Goal: Book appointment/travel/reservation

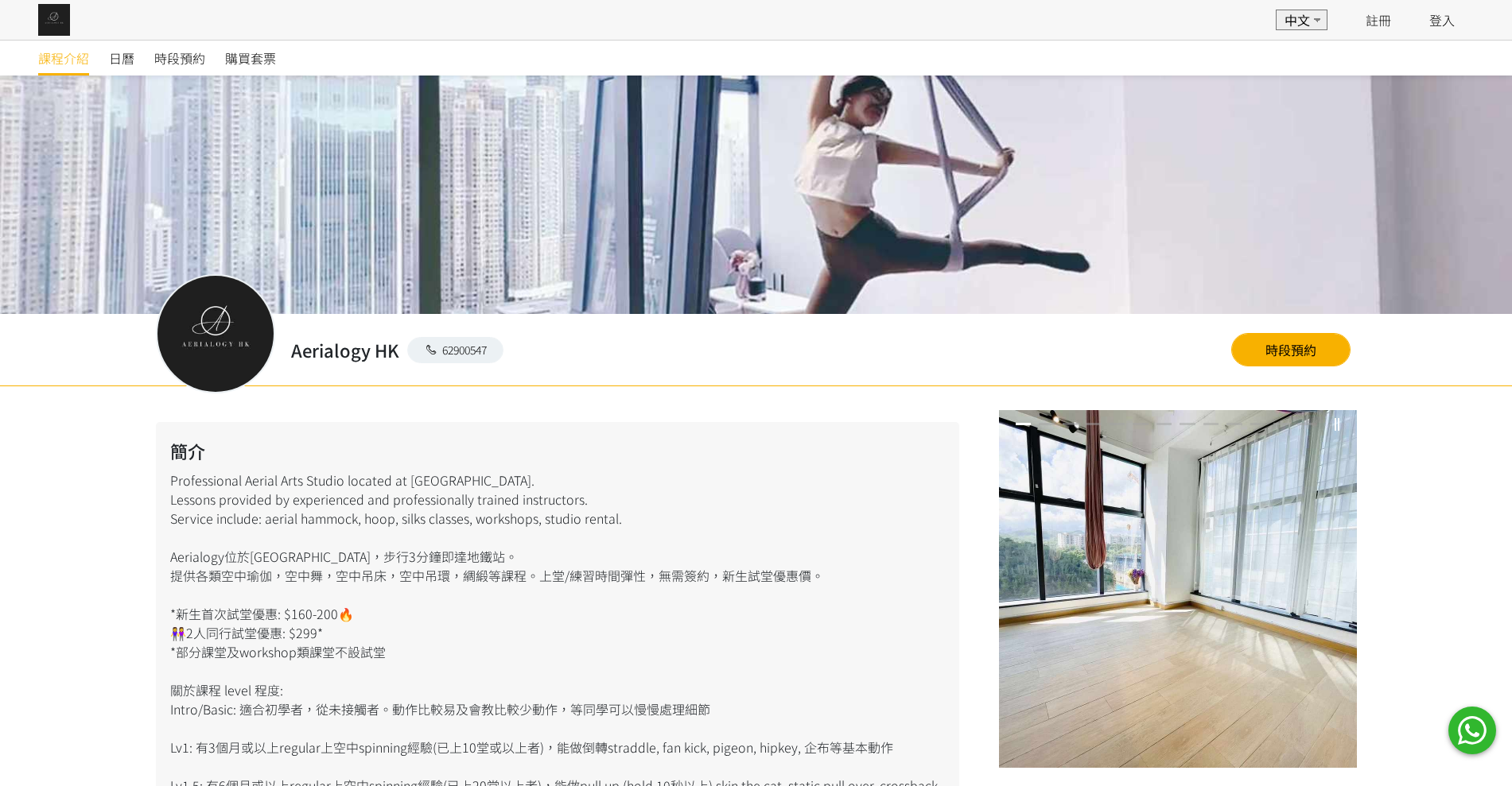
scroll to position [82, 0]
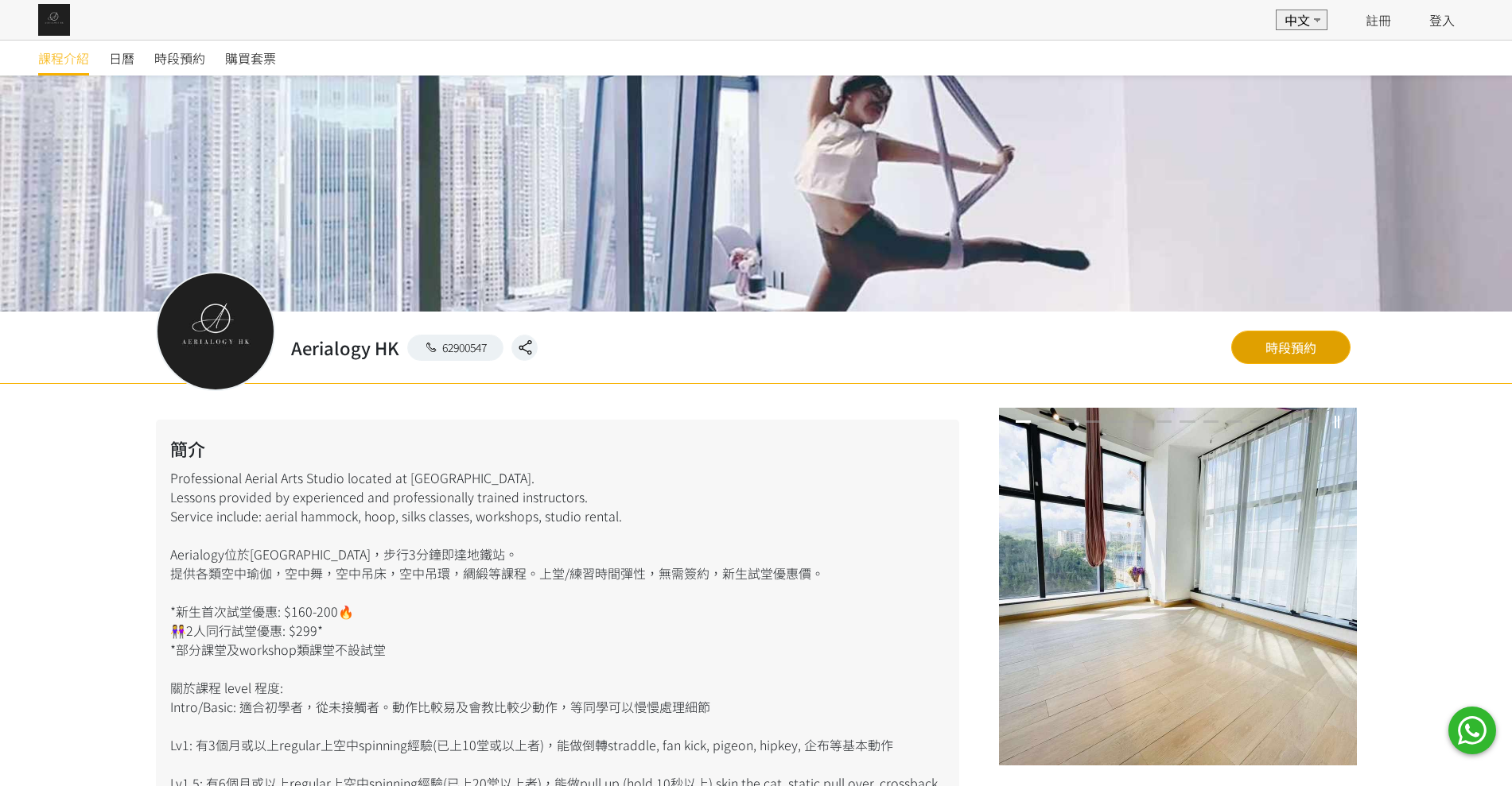
click at [1290, 333] on link "時段預約" at bounding box center [1291, 348] width 120 height 34
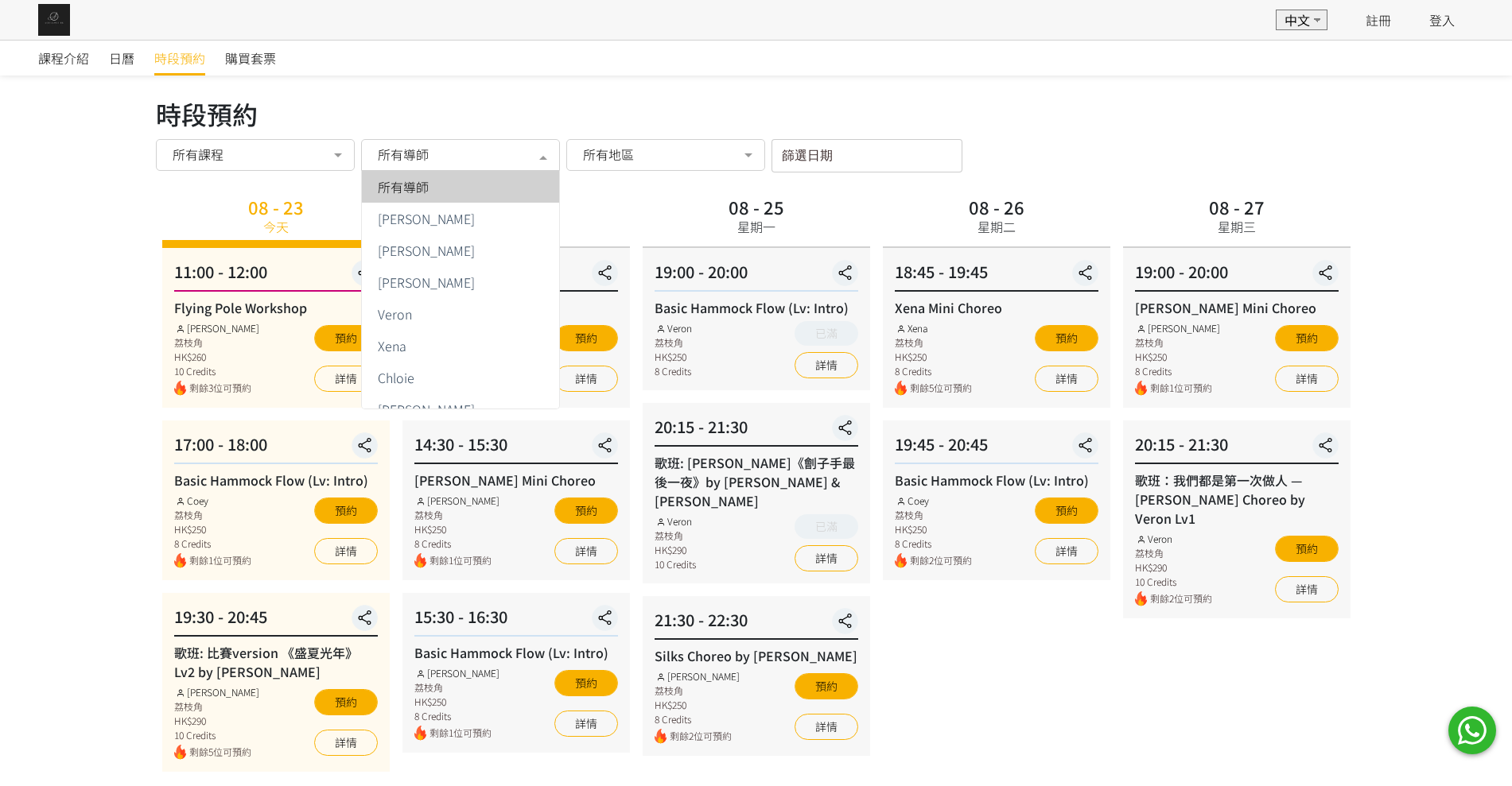
click at [428, 151] on span "所有導師" at bounding box center [403, 154] width 51 height 16
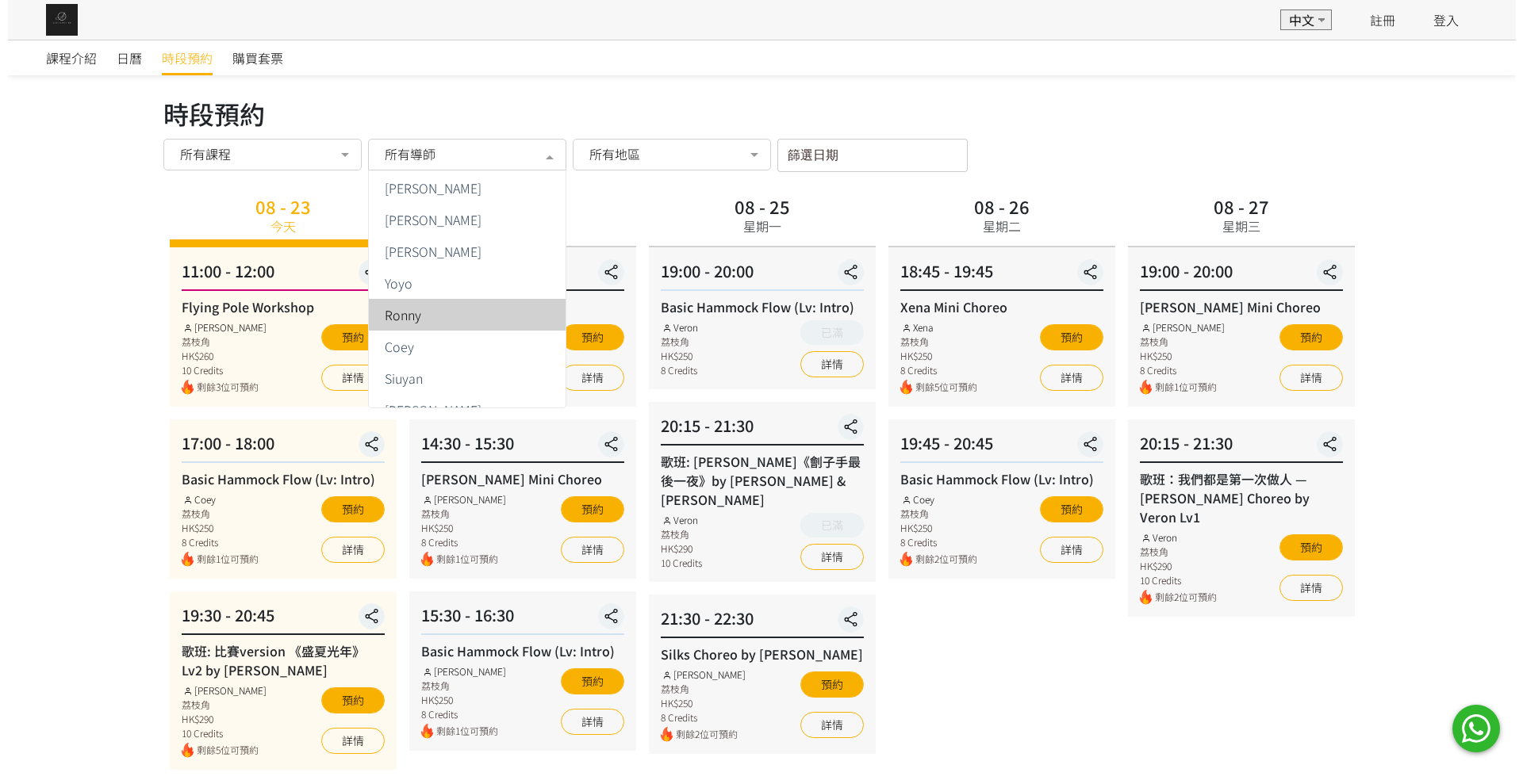
scroll to position [284, 0]
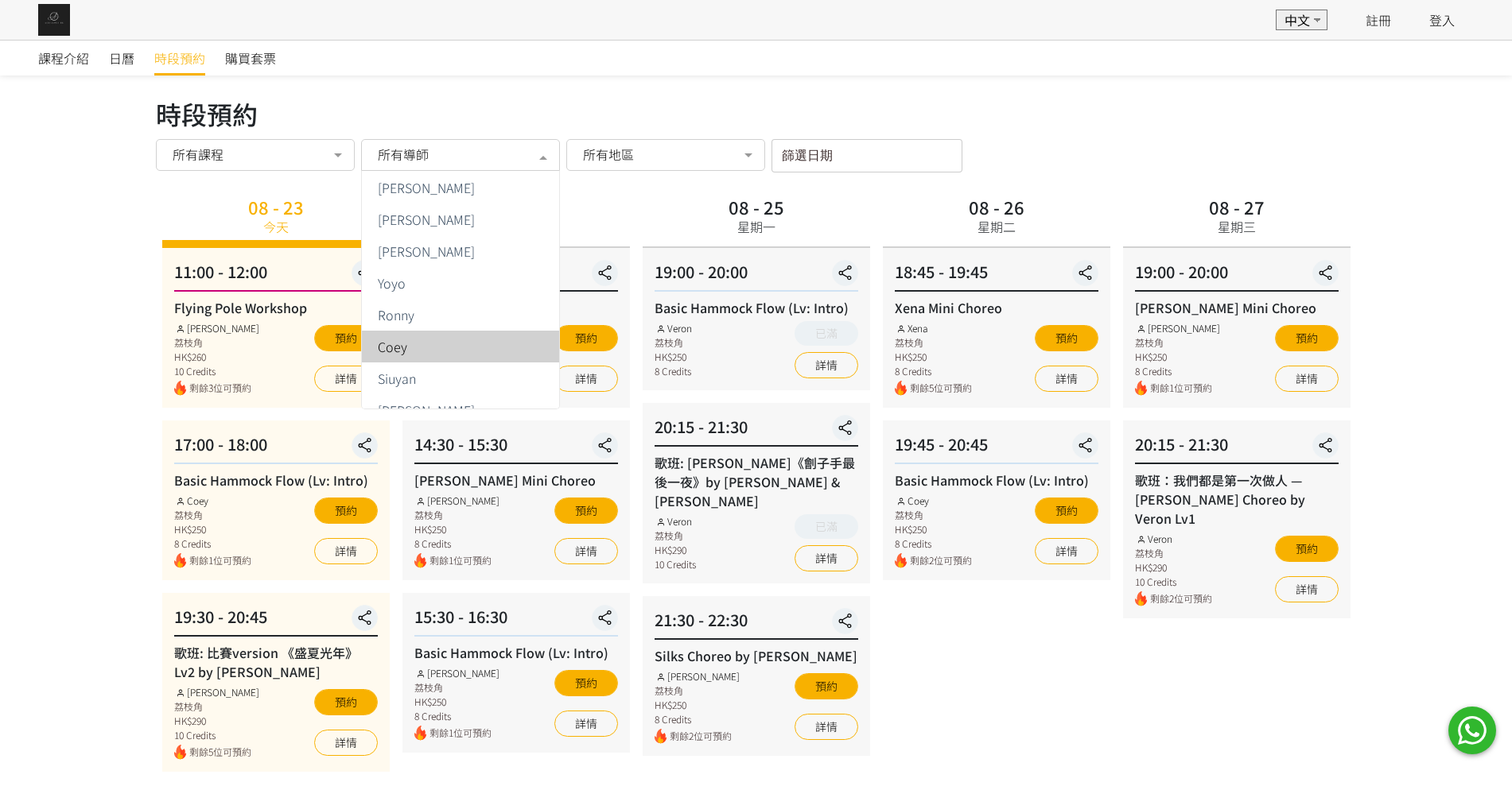
click at [426, 341] on div "Coey" at bounding box center [460, 347] width 178 height 13
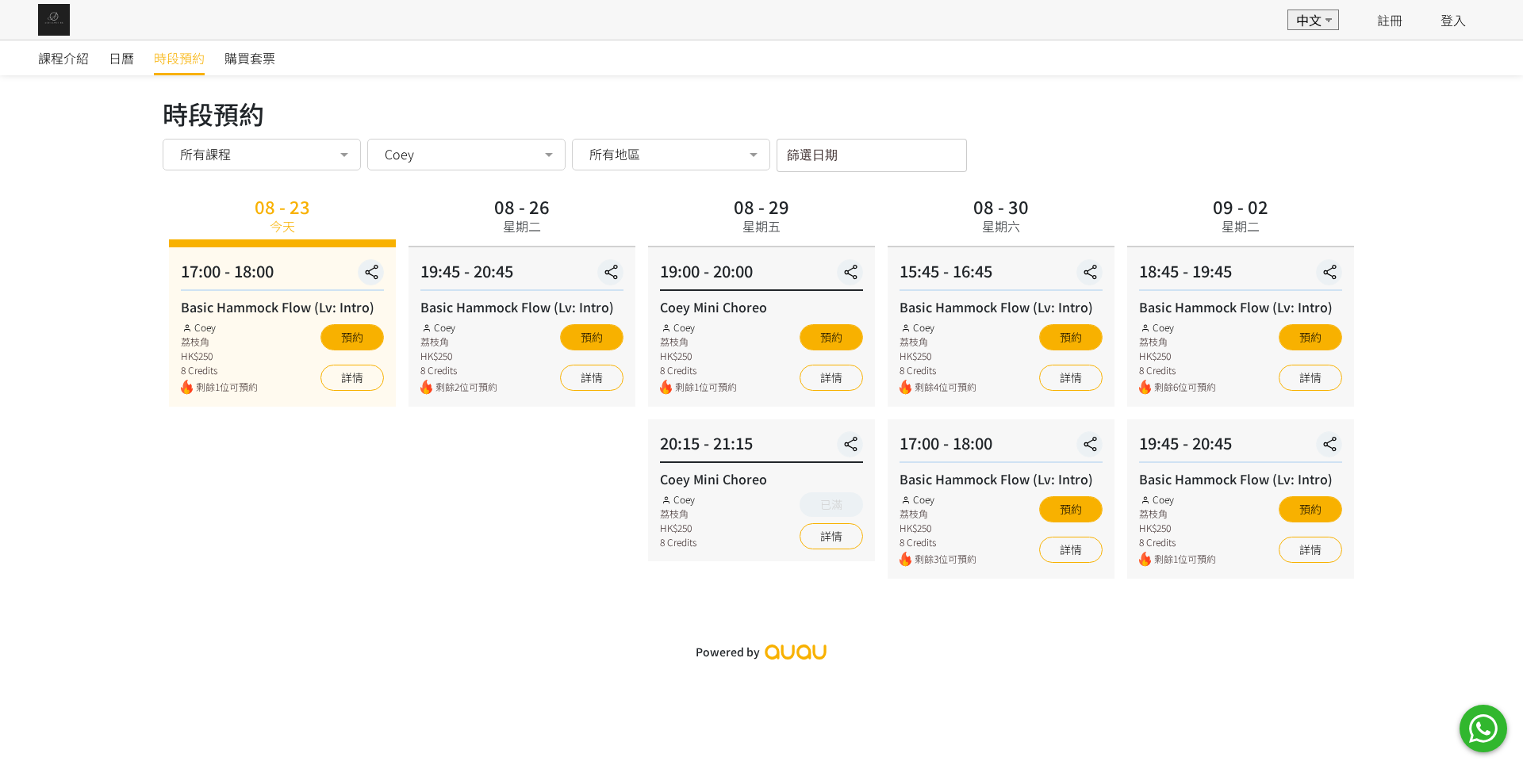
click at [1180, 414] on div "09 - 02 星期二 18:45 - 19:45 Basic Hammock Flow (Lv: Intro) Coey 荔枝角 HK$250 8 Cred…" at bounding box center [1241, 385] width 240 height 388
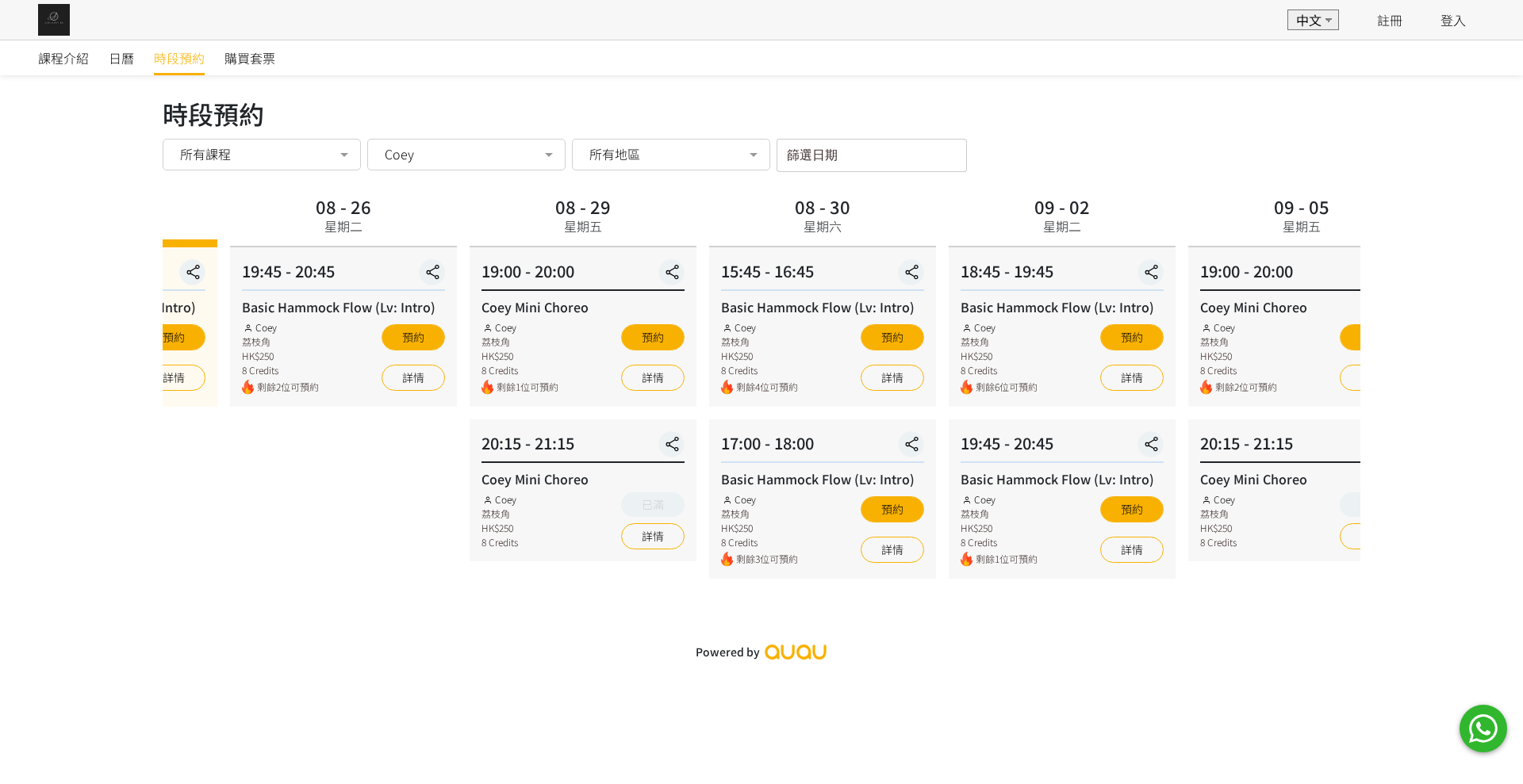
click at [1002, 406] on div "09 - 02 星期二 18:45 - 19:45 Basic Hammock Flow (Lv: Intro) Coey 荔枝角 HK$250 8 Cred…" at bounding box center [1062, 385] width 240 height 388
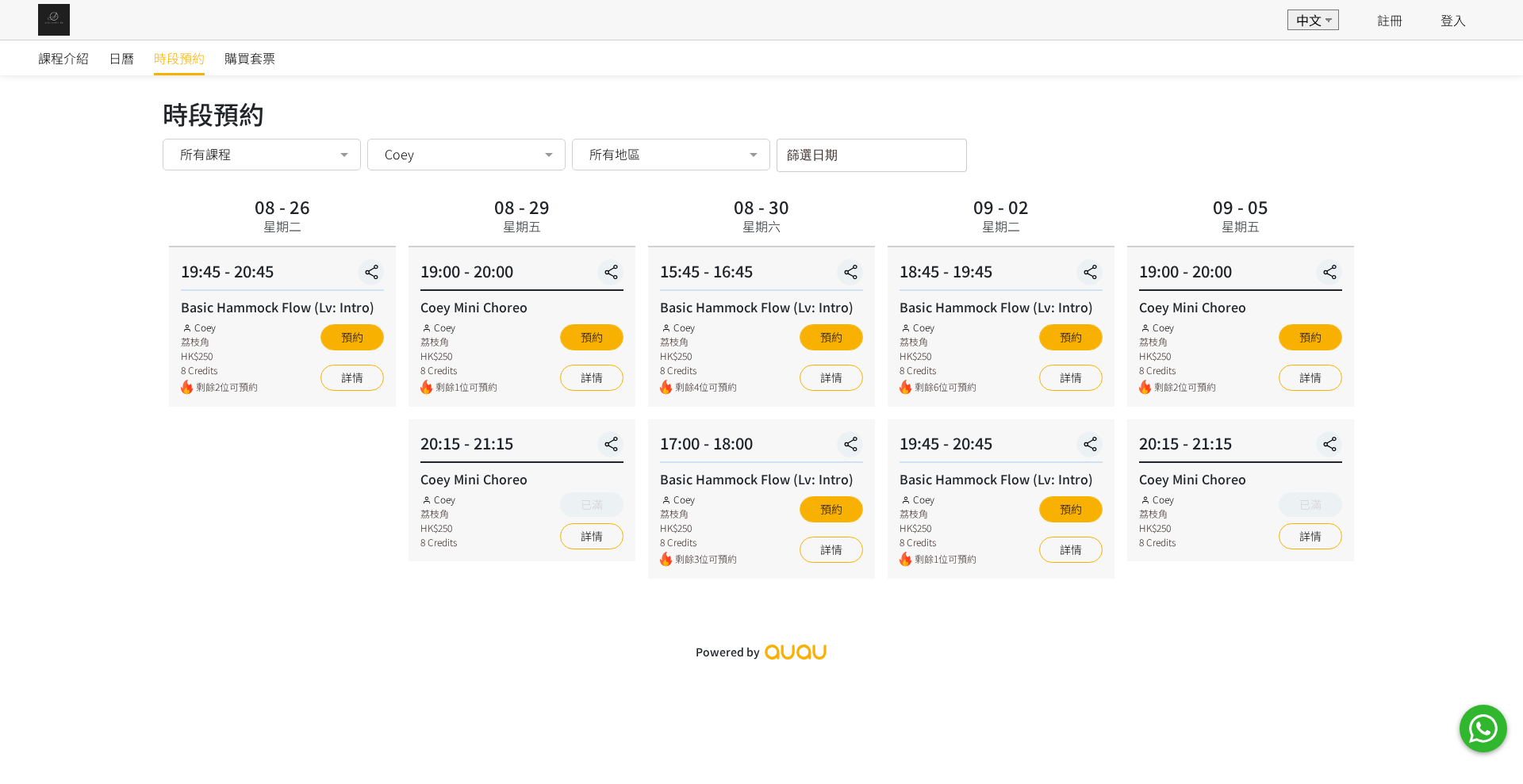
drag, startPoint x: 1181, startPoint y: 426, endPoint x: 814, endPoint y: 426, distance: 367.0
click at [1205, 428] on div "20:15 - 21:15 Coey Mini Choreo Coey 荔枝角 HK$250 8 Credits 已滿 詳情" at bounding box center [1243, 490] width 227 height 142
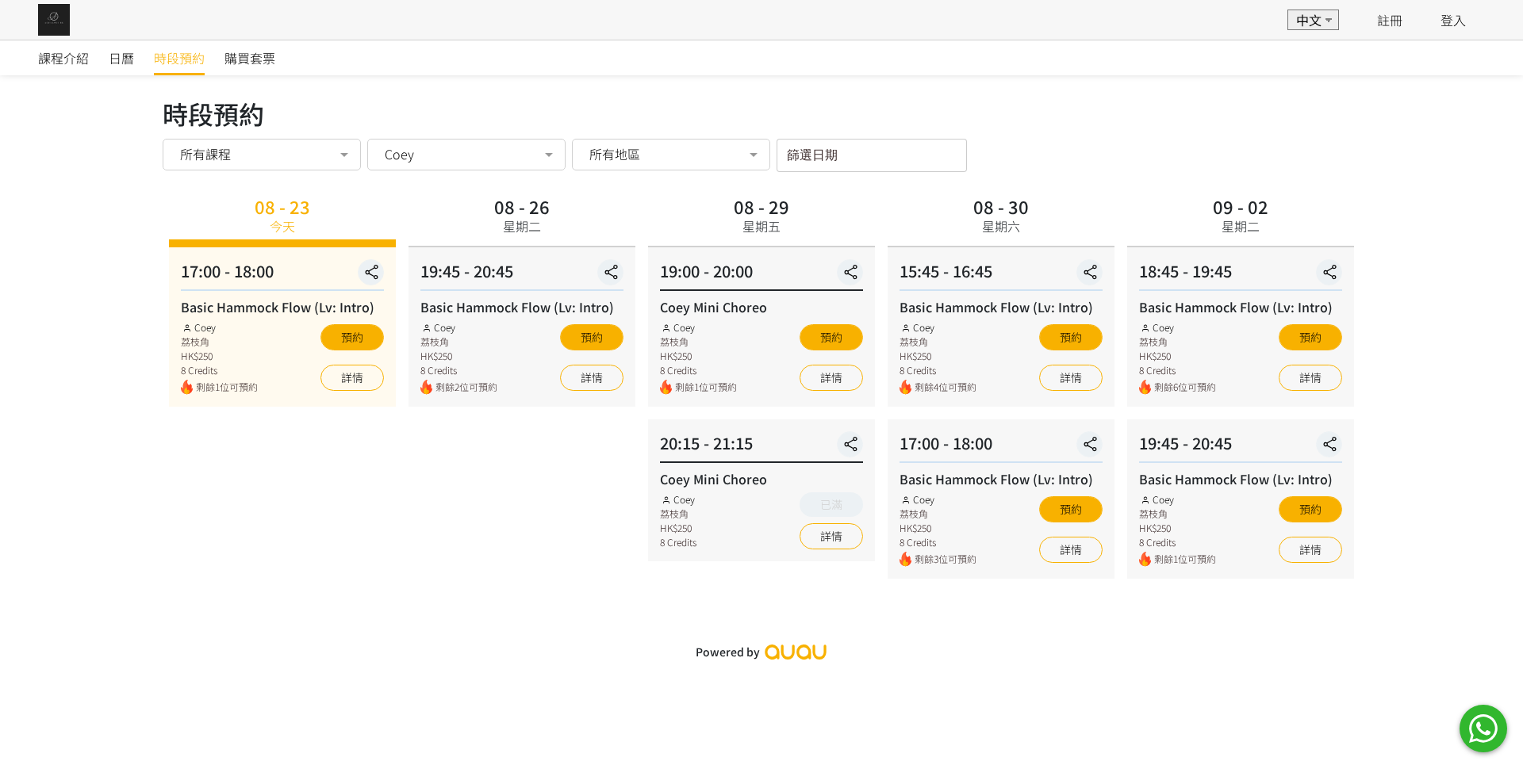
click at [1185, 426] on div "19:45 - 20:45 Basic Hammock Flow (Lv: Intro) Coey 荔枝角 HK$250 8 Credits 剩餘1位可預約 …" at bounding box center [1241, 499] width 227 height 159
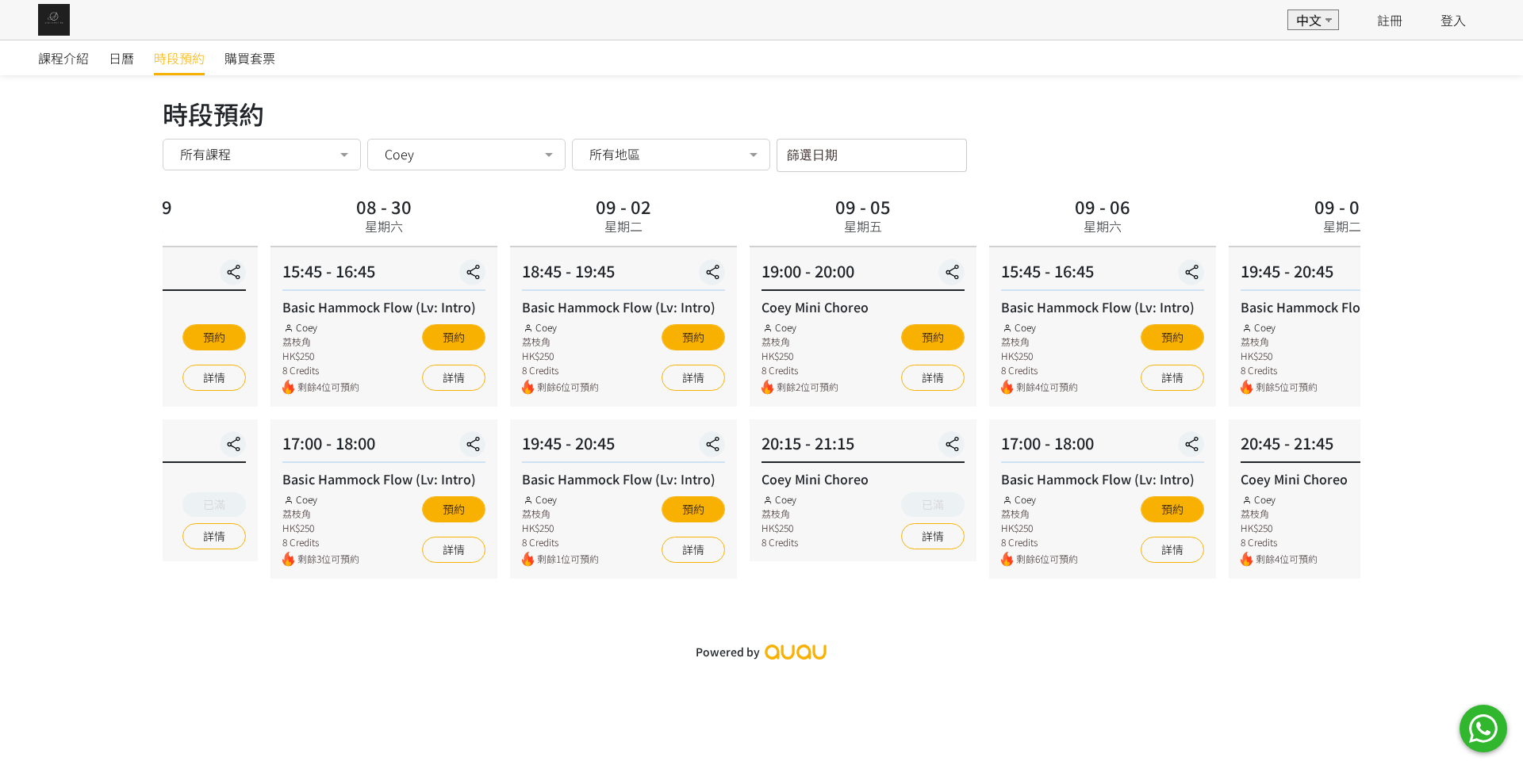
click at [619, 419] on div "09 - 02 星期二 18:45 - 19:45 Basic Hammock Flow (Lv: Intro) Coey 荔枝角 HK$250 8 Cred…" at bounding box center [623, 385] width 240 height 388
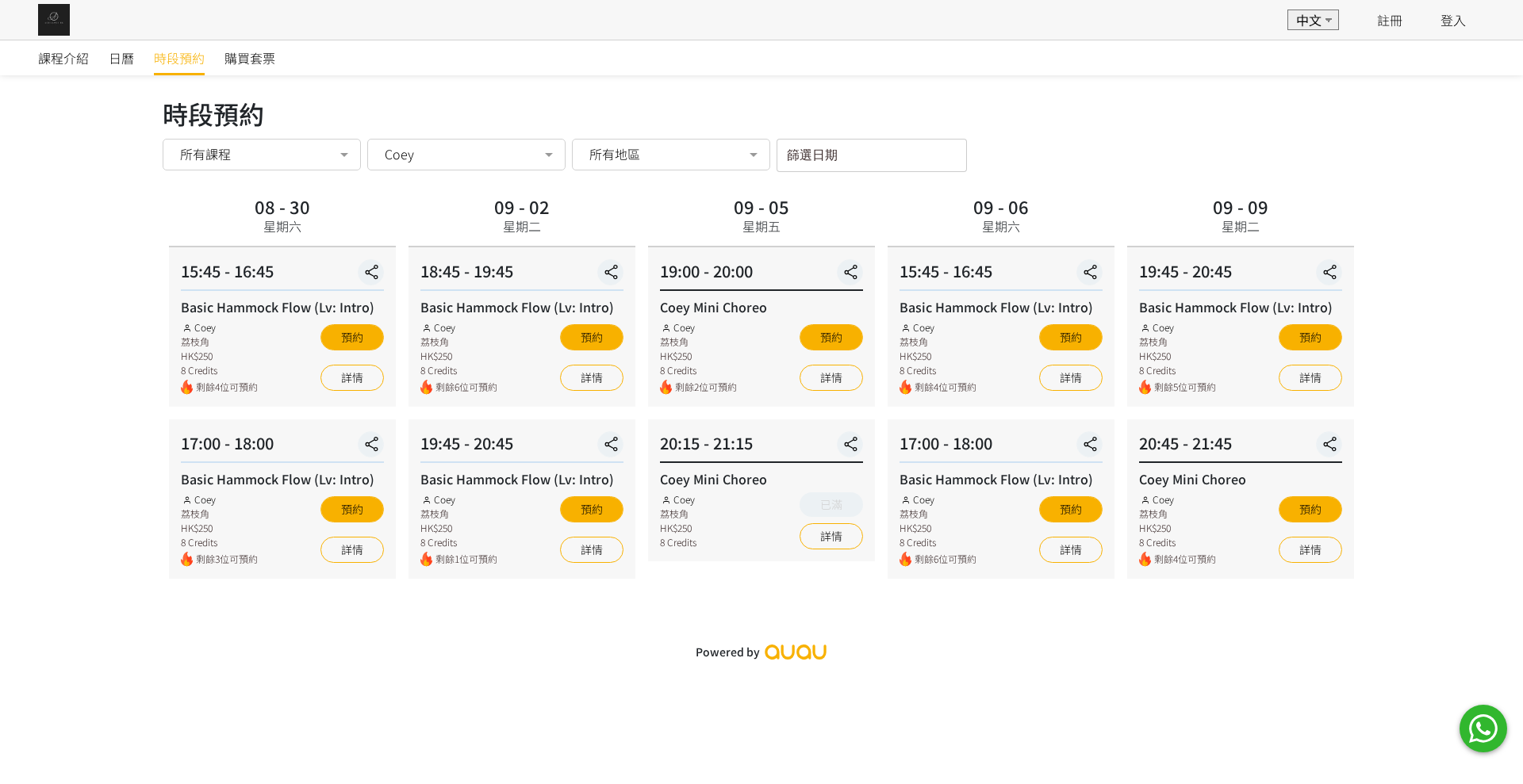
drag, startPoint x: 1037, startPoint y: 445, endPoint x: 566, endPoint y: 434, distance: 471.1
click at [950, 448] on div "17:00 - 18:00" at bounding box center [1002, 447] width 203 height 32
click at [413, 148] on span "Coey" at bounding box center [400, 154] width 30 height 16
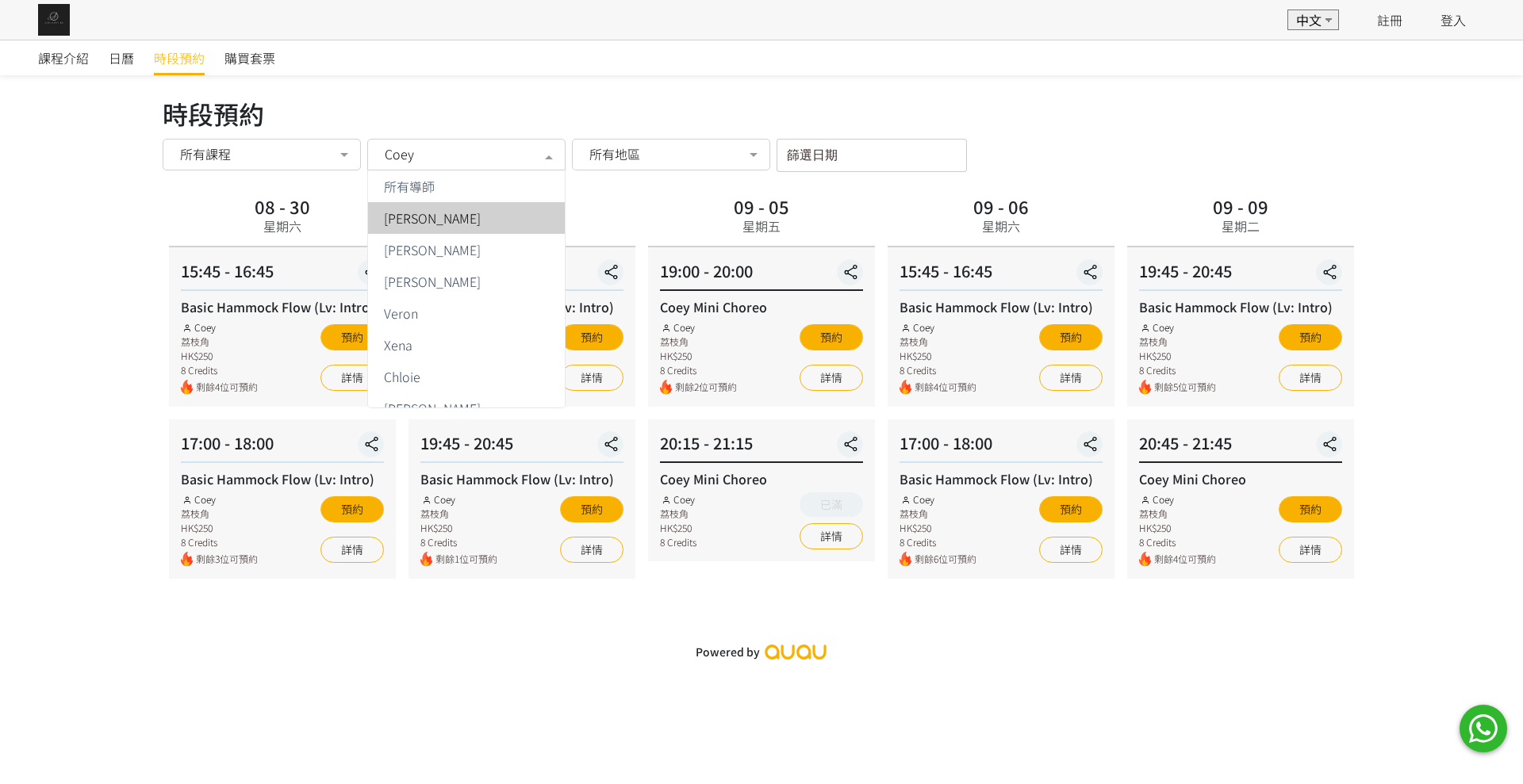
click at [454, 210] on span "[PERSON_NAME]" at bounding box center [466, 218] width 197 height 32
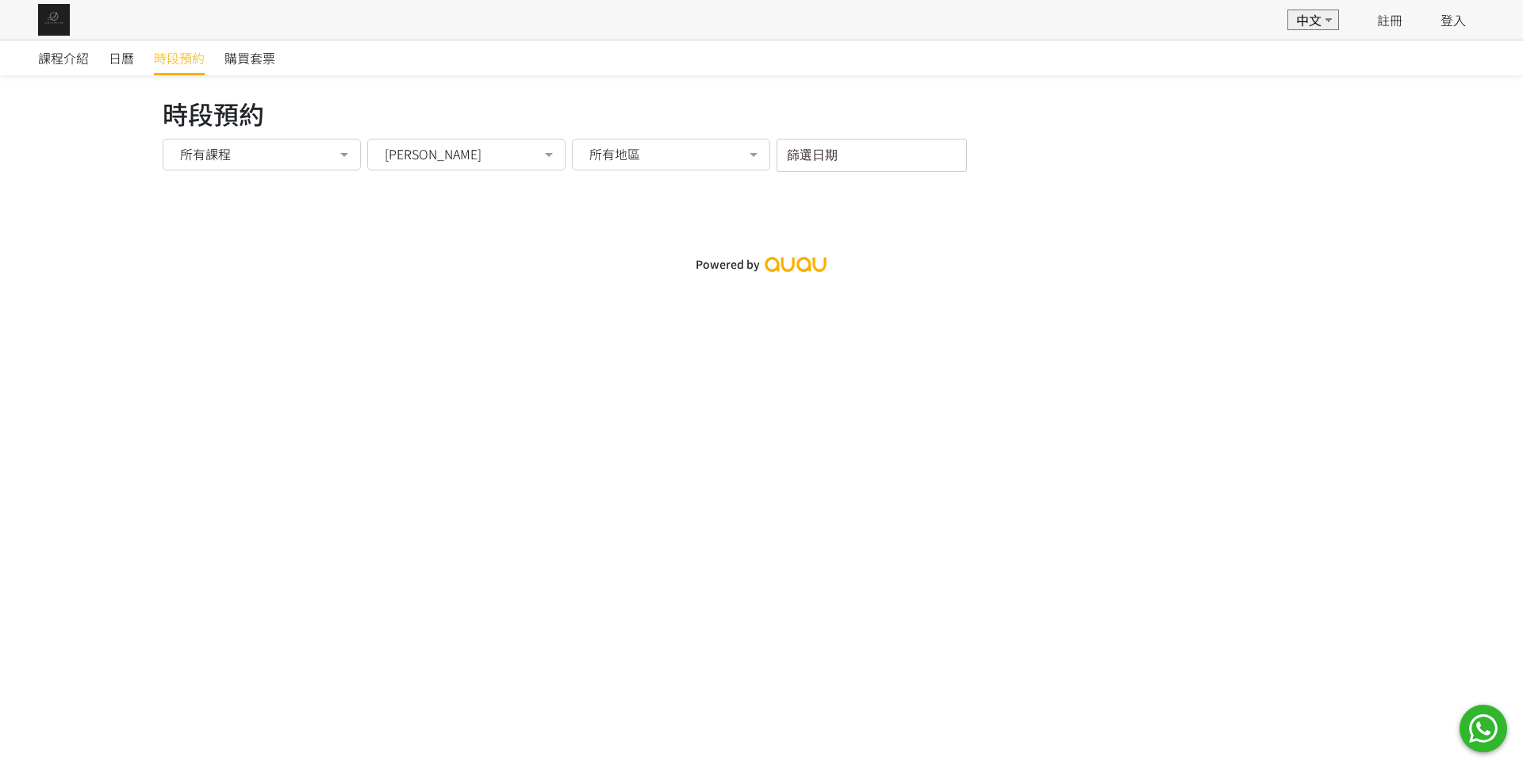
click at [432, 157] on span "[PERSON_NAME]" at bounding box center [432, 154] width 96 height 16
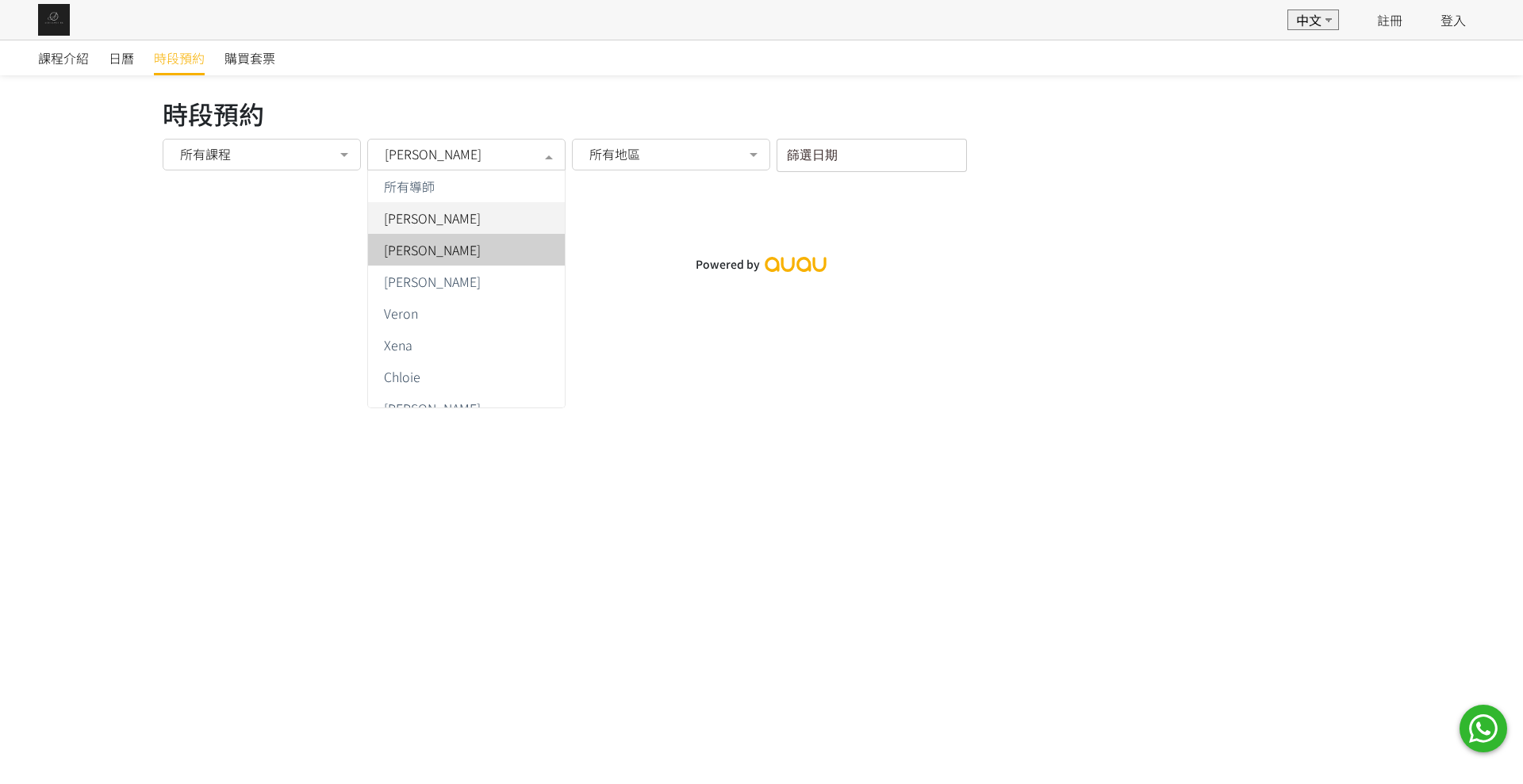
click at [430, 252] on span "[PERSON_NAME]" at bounding box center [431, 249] width 96 height 13
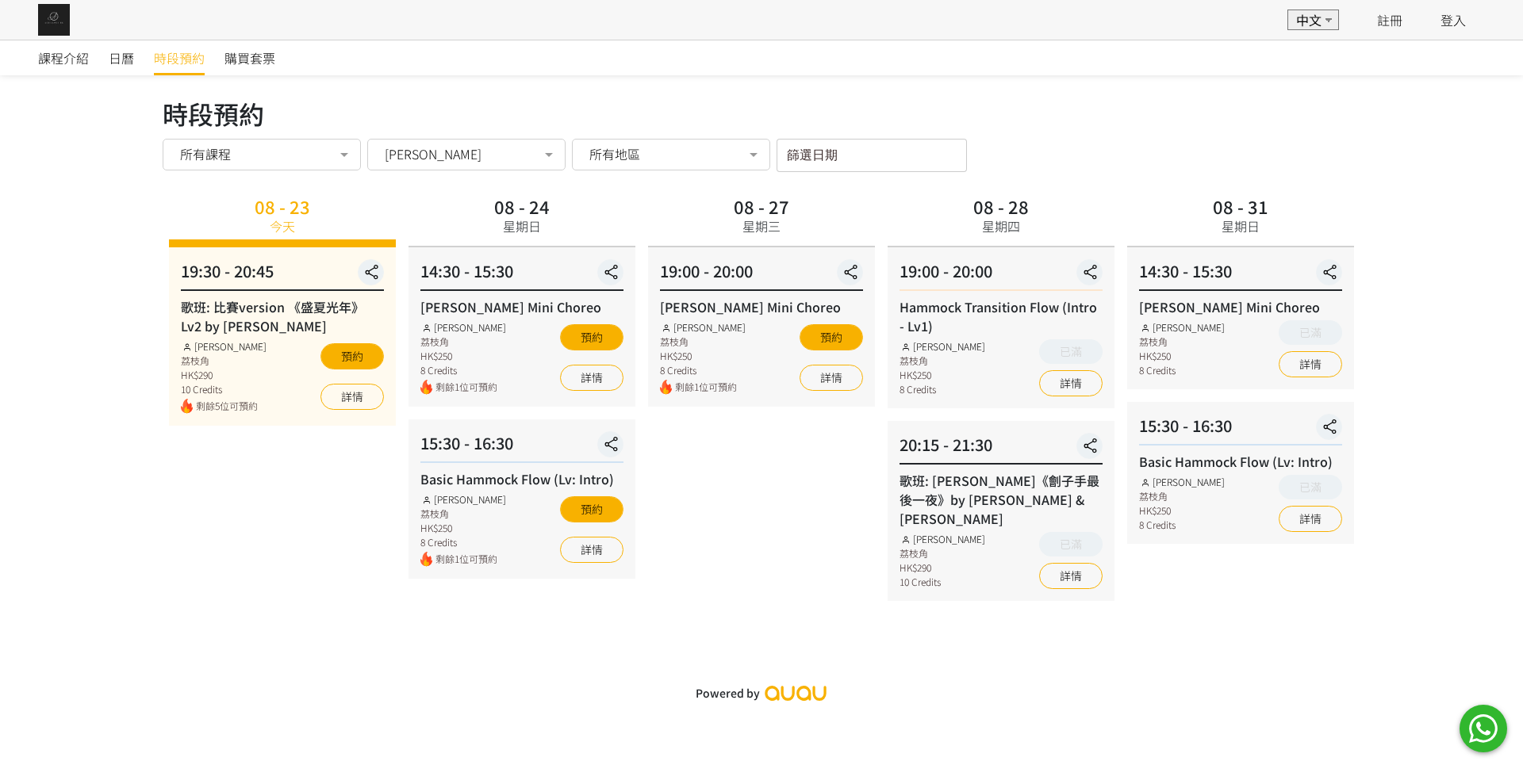
drag, startPoint x: 893, startPoint y: 419, endPoint x: 580, endPoint y: 436, distance: 313.5
click at [993, 417] on div "08 - 28 星期四 19:00 - 20:00 Hammock Transition Flow (Intro - Lv1) [PERSON_NAME] 荔…" at bounding box center [1001, 405] width 240 height 429
drag, startPoint x: 993, startPoint y: 417, endPoint x: 697, endPoint y: 398, distance: 296.6
click at [964, 425] on div "20:15 - 21:30 歌班: [PERSON_NAME]《劊子手最後一夜》by [PERSON_NAME] & [PERSON_NAME] 荔枝角 HK…" at bounding box center [1001, 511] width 227 height 180
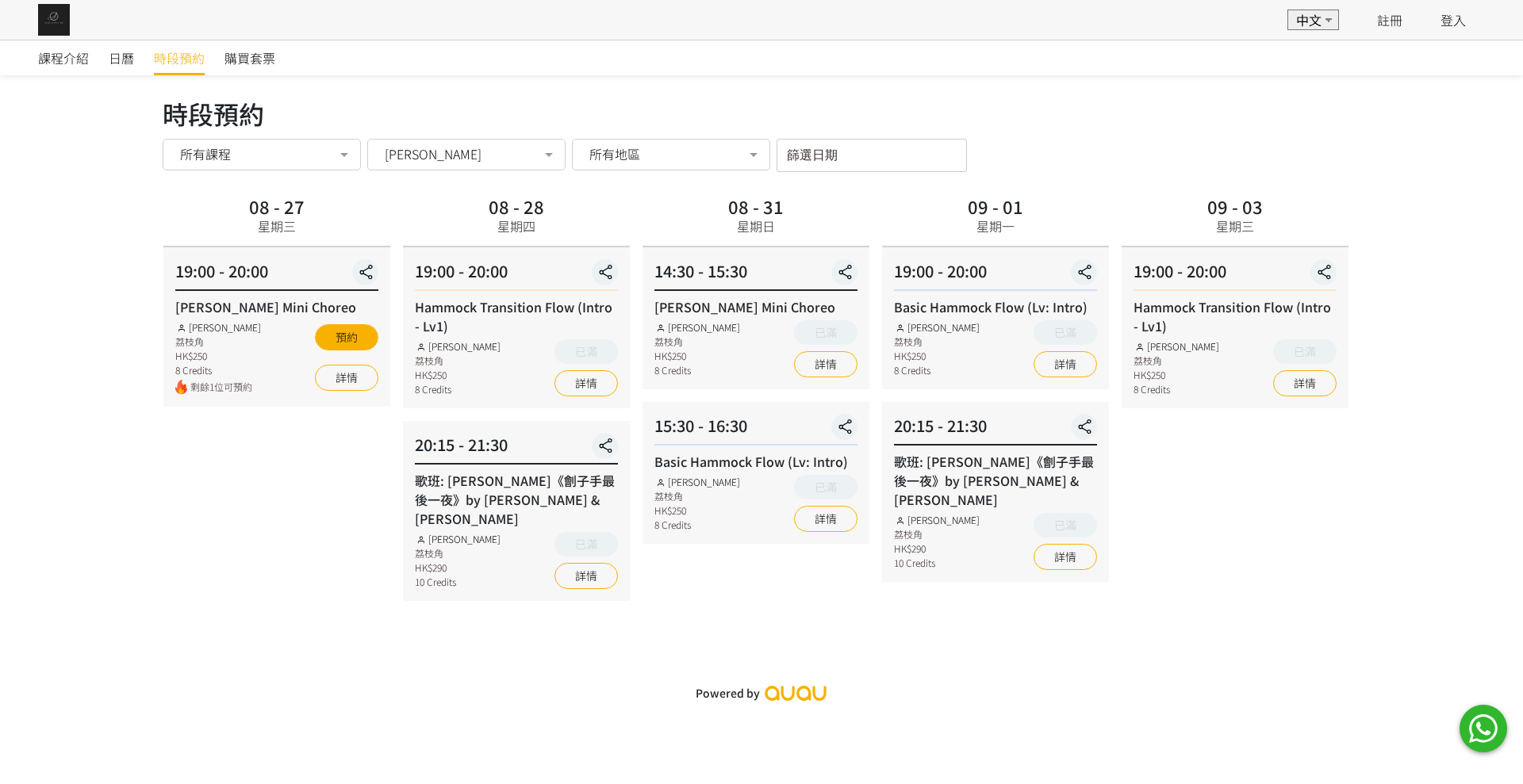
click at [403, 426] on div "20:15 - 21:30 歌班: [PERSON_NAME]《劊子手最後一夜》by [PERSON_NAME] & [PERSON_NAME] 荔枝角 HK…" at bounding box center [516, 511] width 227 height 180
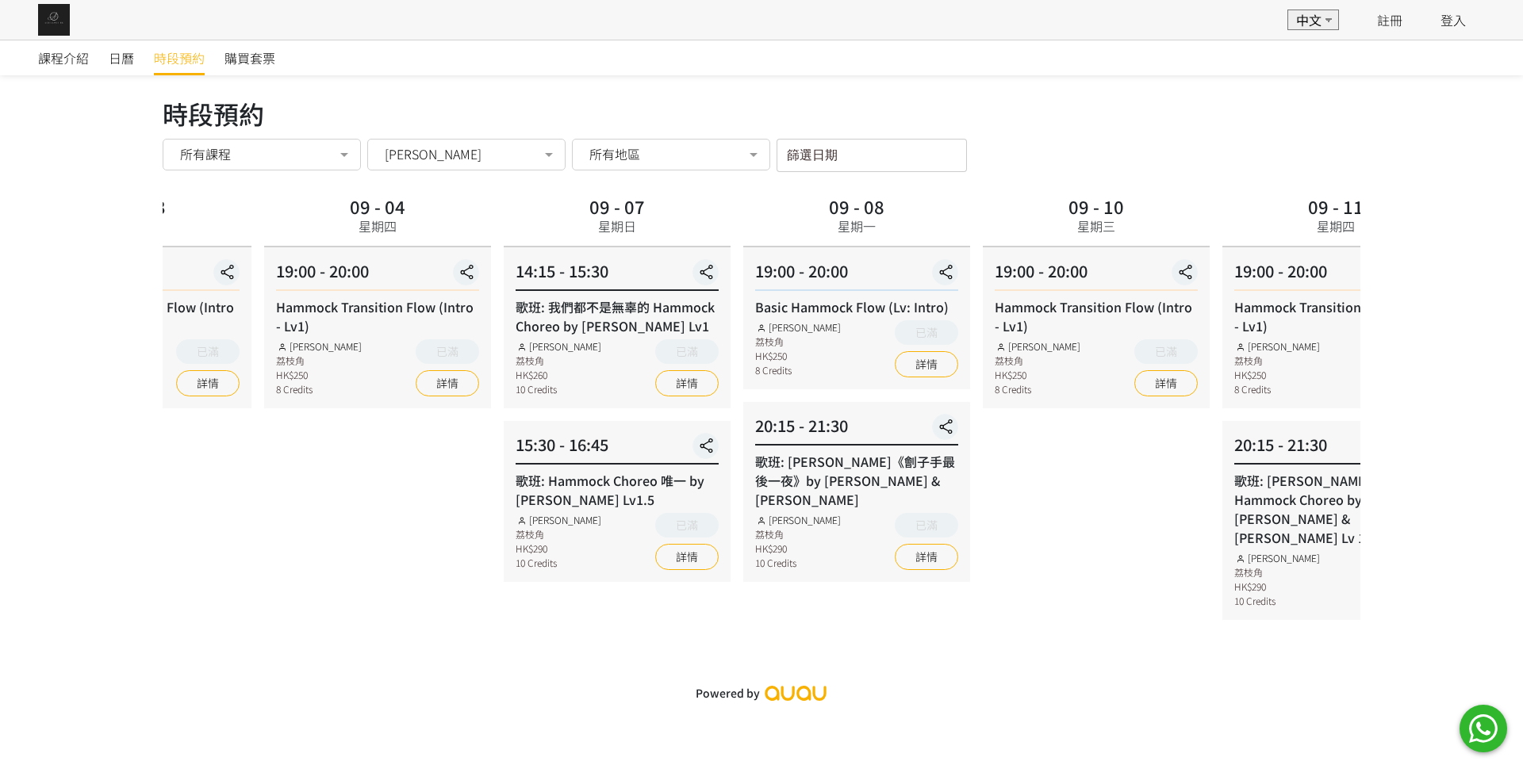
click at [215, 392] on div "09 - 03 星期三 19:00 - 20:00 Hammock Transition Flow (Intro - Lv1) [PERSON_NAME] 荔…" at bounding box center [137, 405] width 240 height 429
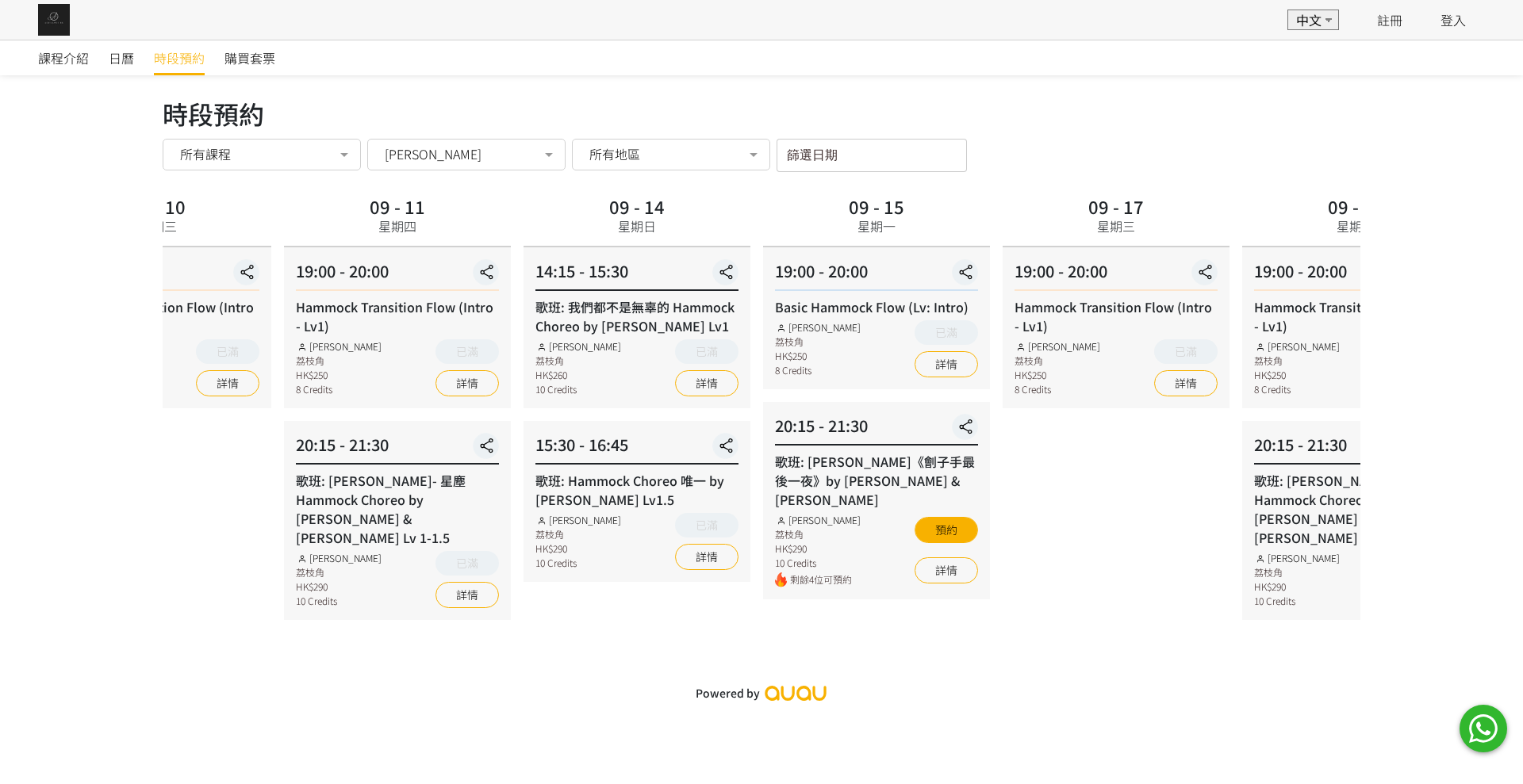
click at [240, 355] on div "09 - 10 星期三 19:00 - 20:00 Hammock Transition Flow (Intro - Lv1) [PERSON_NAME] 荔…" at bounding box center [157, 405] width 240 height 429
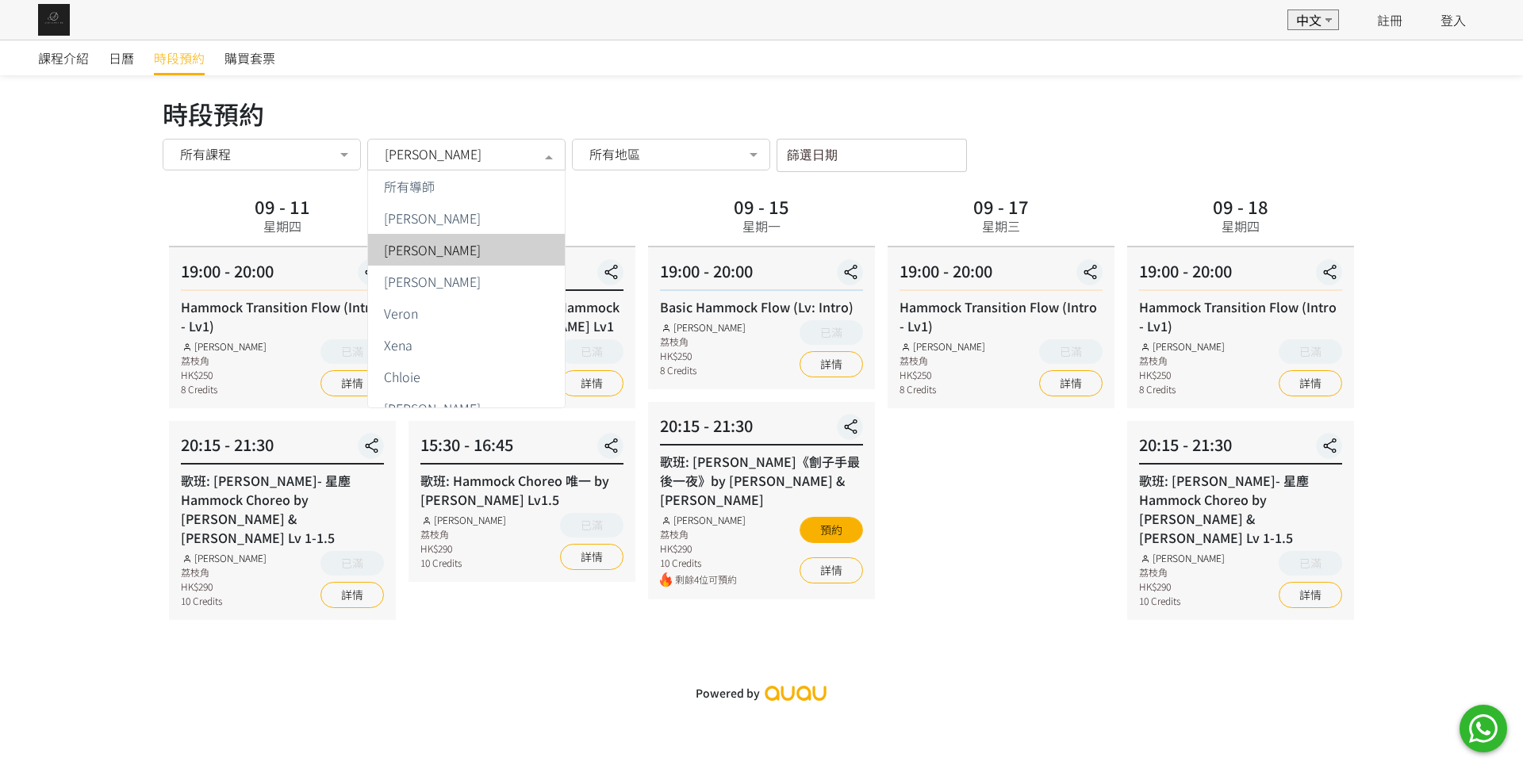
click at [548, 151] on div at bounding box center [549, 156] width 32 height 30
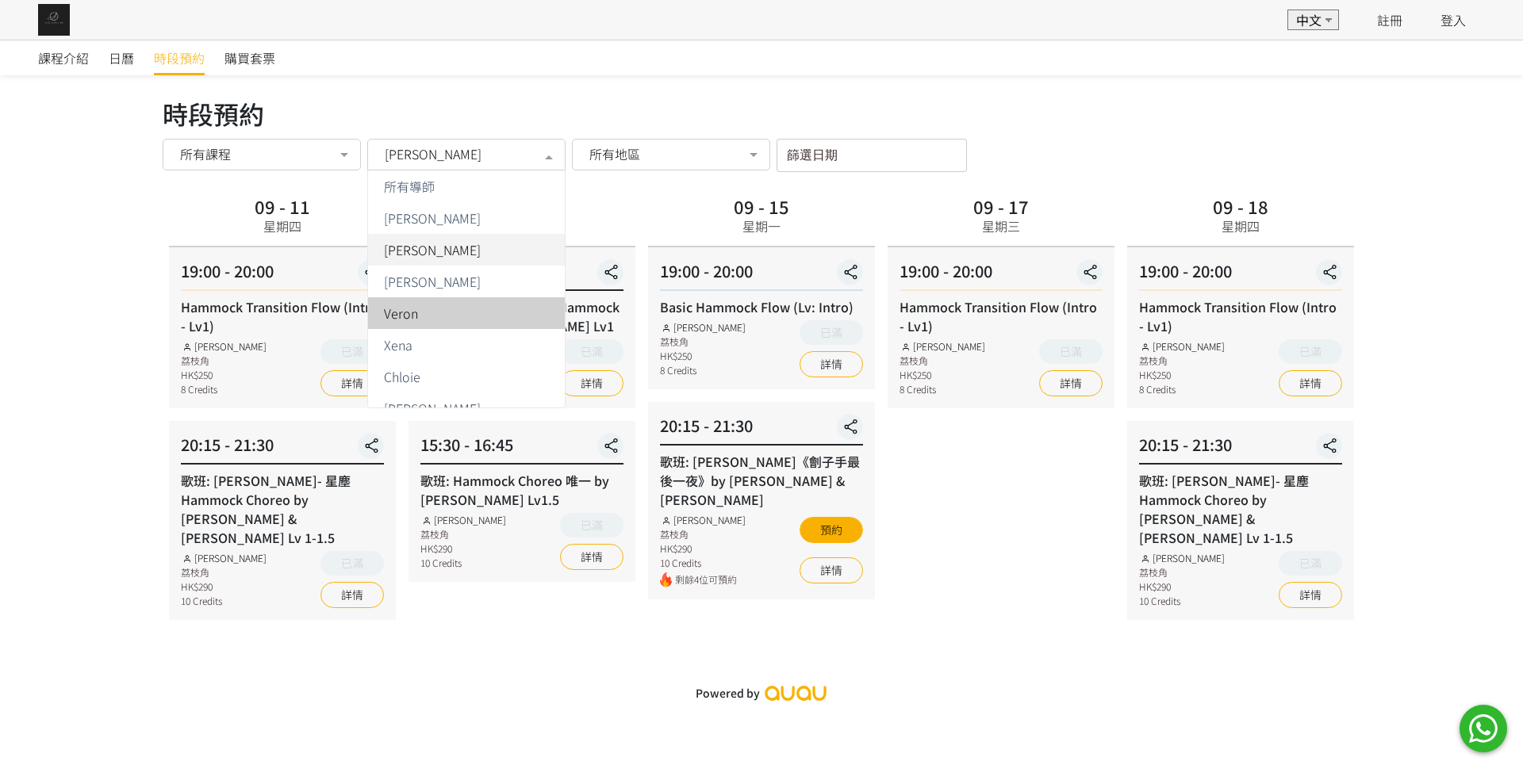
click at [478, 316] on div "Veron" at bounding box center [466, 313] width 178 height 13
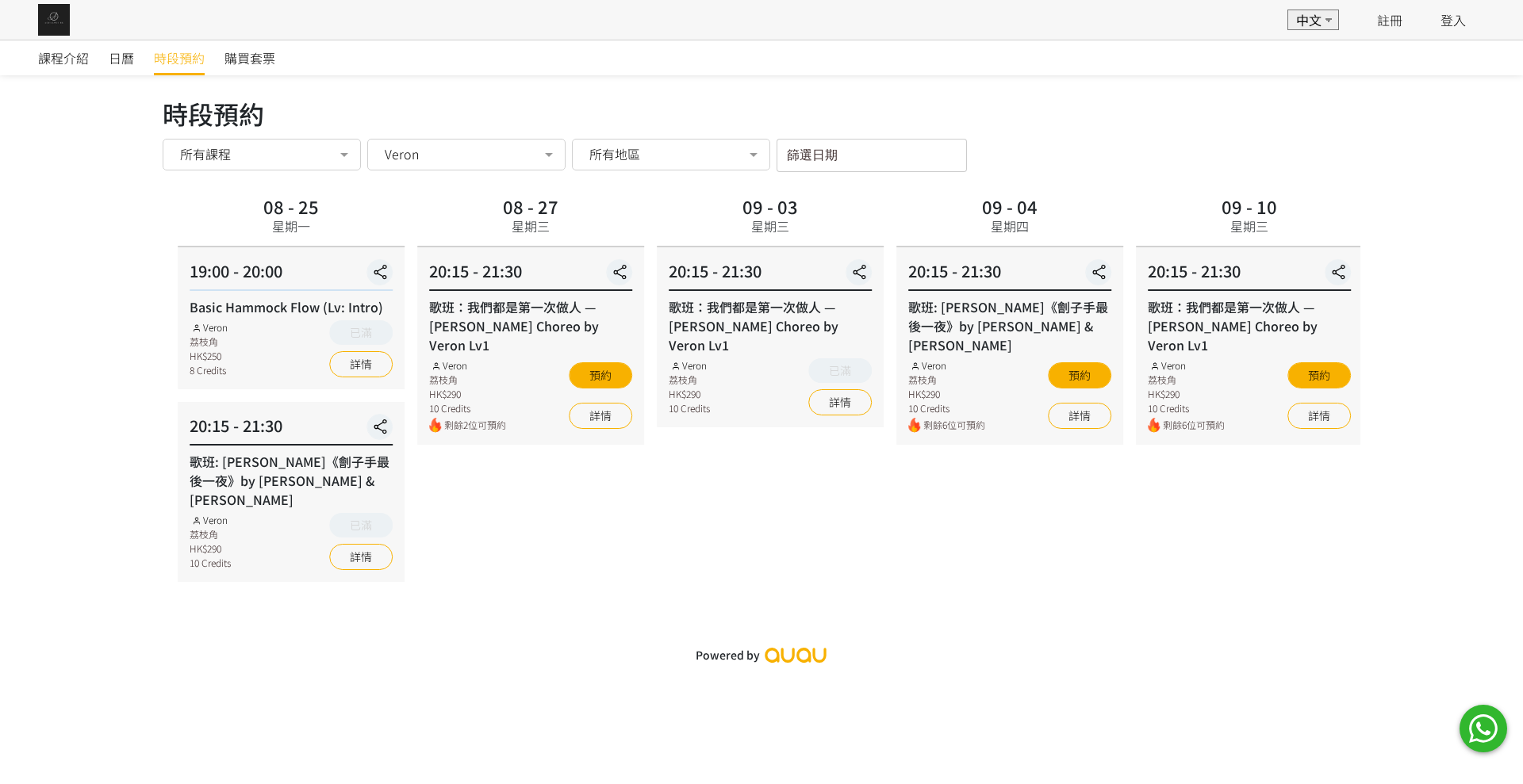
click at [1129, 404] on div "09 - 04 星期四 20:15 - 21:30 歌班: [PERSON_NAME]《劊子手最後一夜》by [PERSON_NAME] & [PERSON_…" at bounding box center [1009, 386] width 240 height 391
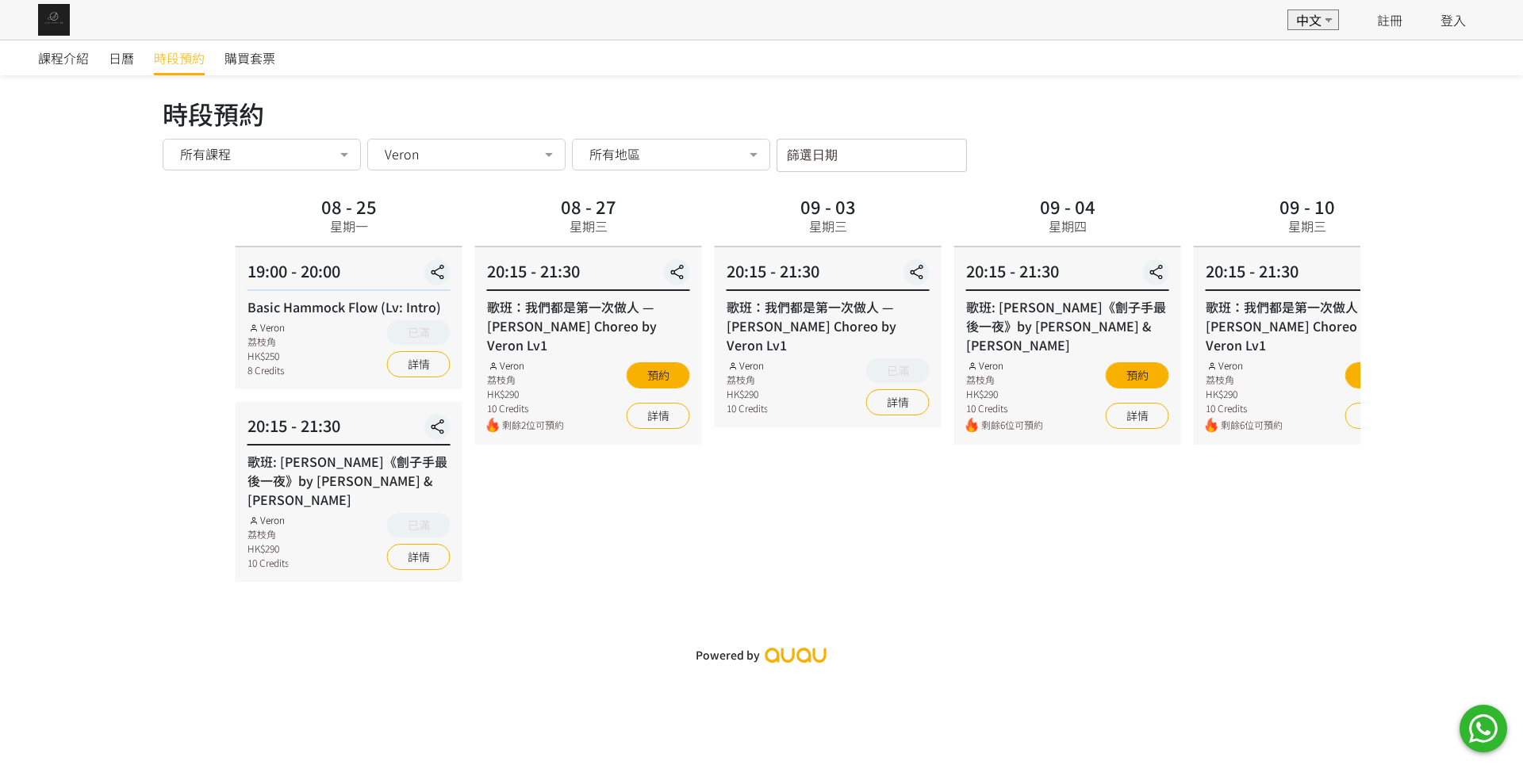
click at [815, 573] on div "時段預約 時段預約 所有課程 所有課程 Flying Pole Workshop Basic Hammock Flow (Lv: Intro) 歌班: 比賽v…" at bounding box center [762, 348] width 1198 height 507
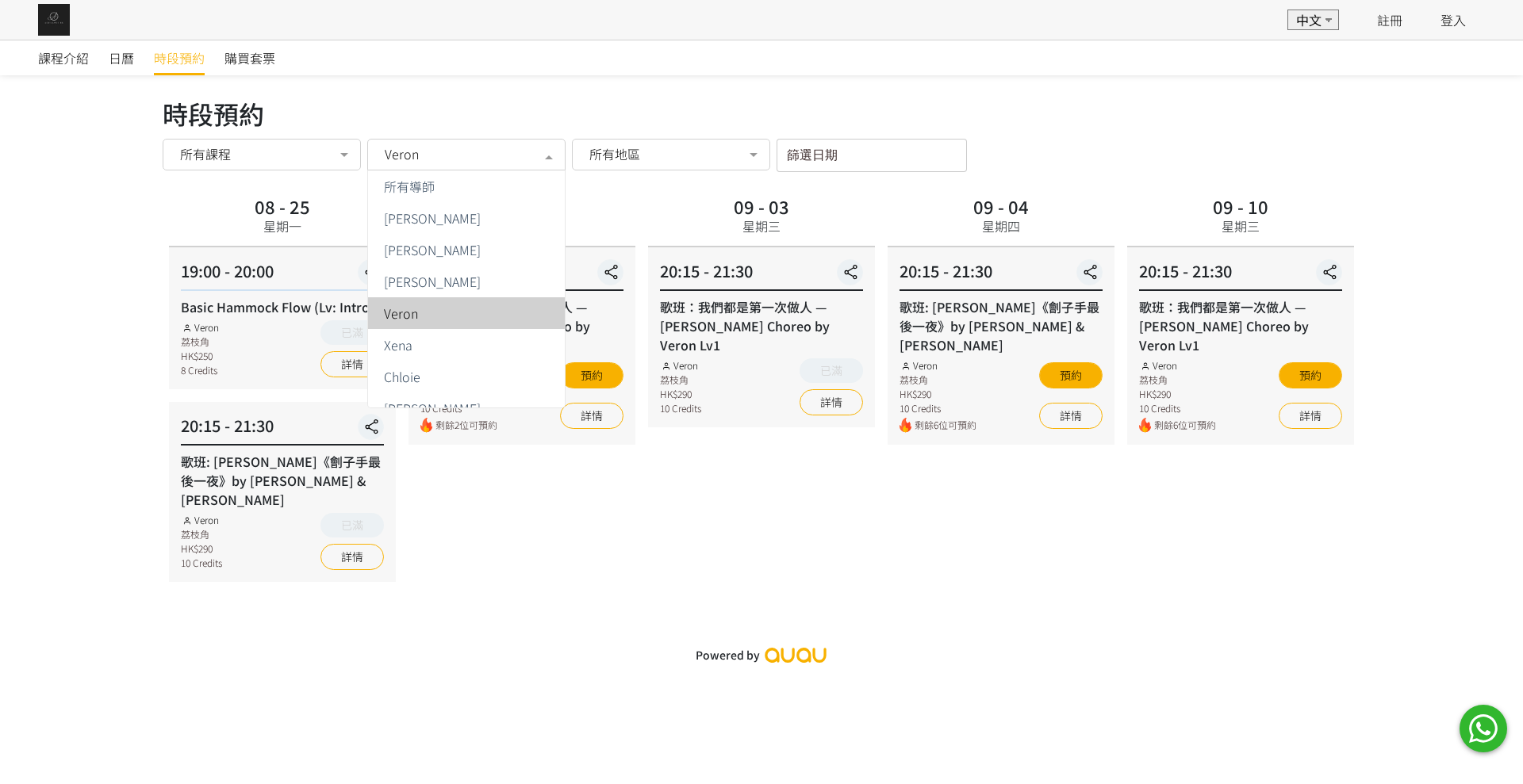
click at [537, 147] on div at bounding box center [549, 156] width 32 height 30
click at [481, 351] on div "Xena" at bounding box center [466, 345] width 178 height 13
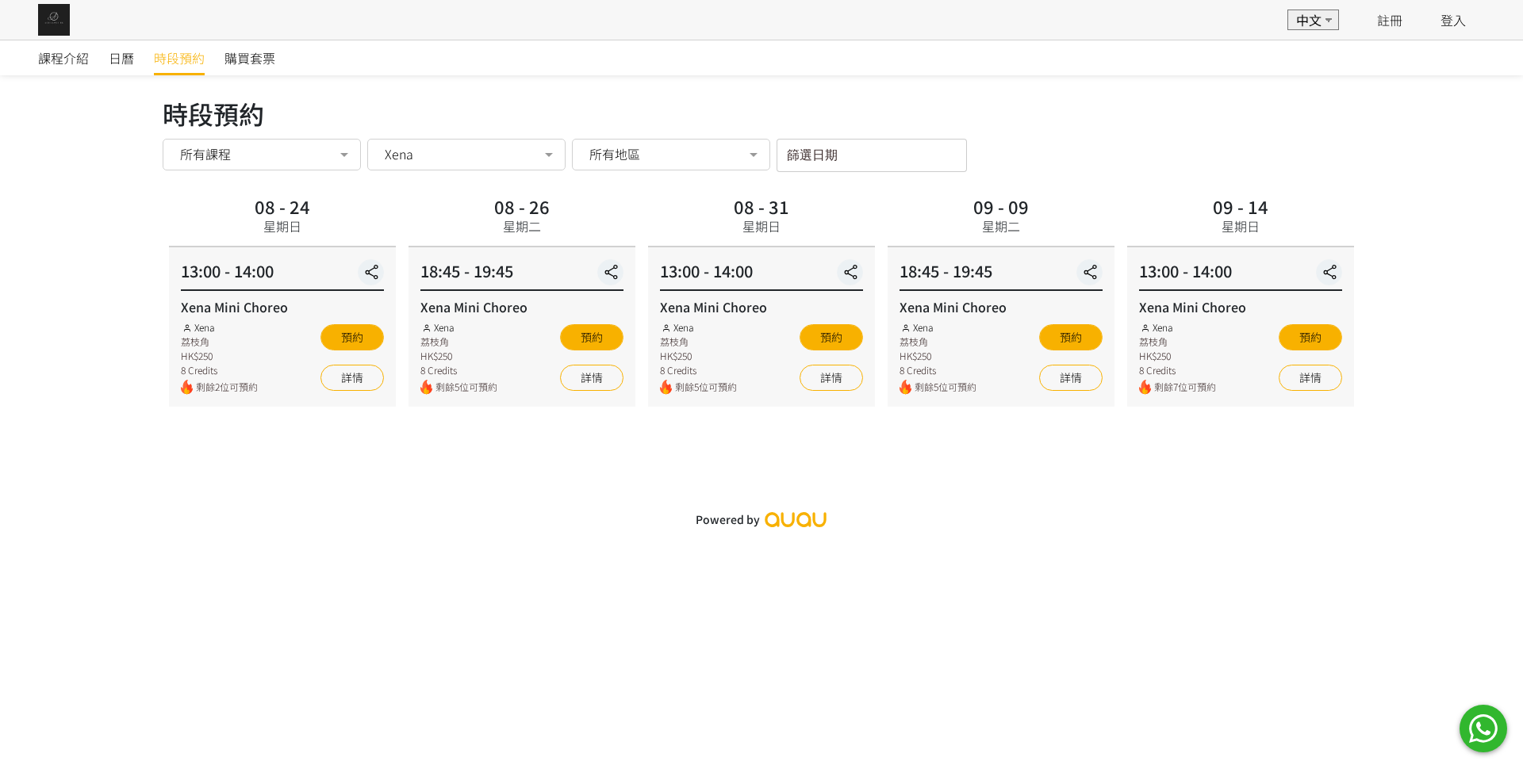
drag, startPoint x: 554, startPoint y: 157, endPoint x: 461, endPoint y: 508, distance: 363.1
drag, startPoint x: 461, startPoint y: 508, endPoint x: 386, endPoint y: 457, distance: 90.7
drag, startPoint x: 386, startPoint y: 457, endPoint x: 389, endPoint y: 544, distance: 87.1
drag, startPoint x: 389, startPoint y: 544, endPoint x: 244, endPoint y: 533, distance: 145.4
click at [244, 533] on div "課程介紹 日曆 時段預約 購買套票 時段預約 時段預約 所有課程 所有課程 Flying Pole Workshop Basic Hammock Flow (…" at bounding box center [762, 392] width 1523 height 784
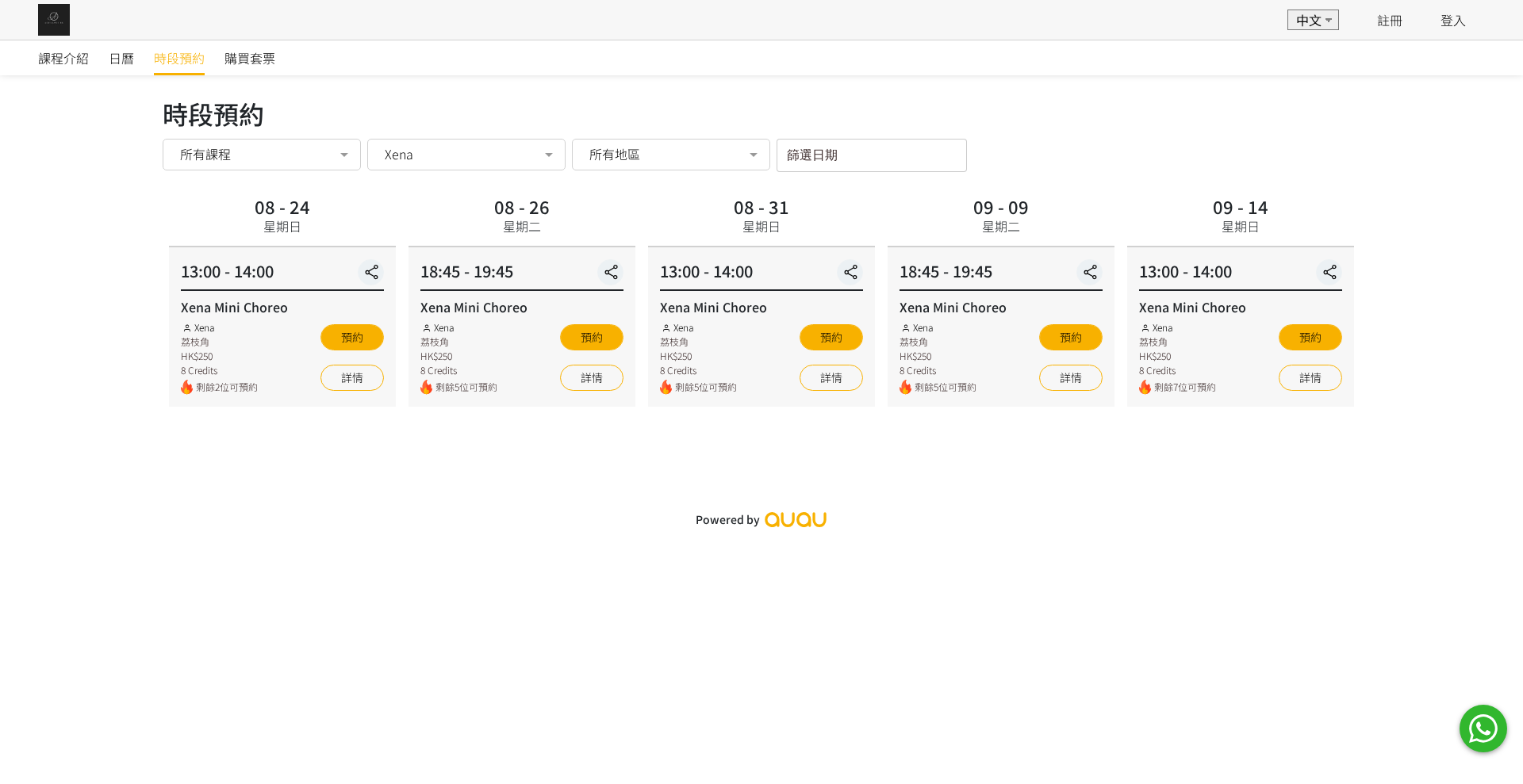
click at [544, 157] on div at bounding box center [549, 156] width 32 height 30
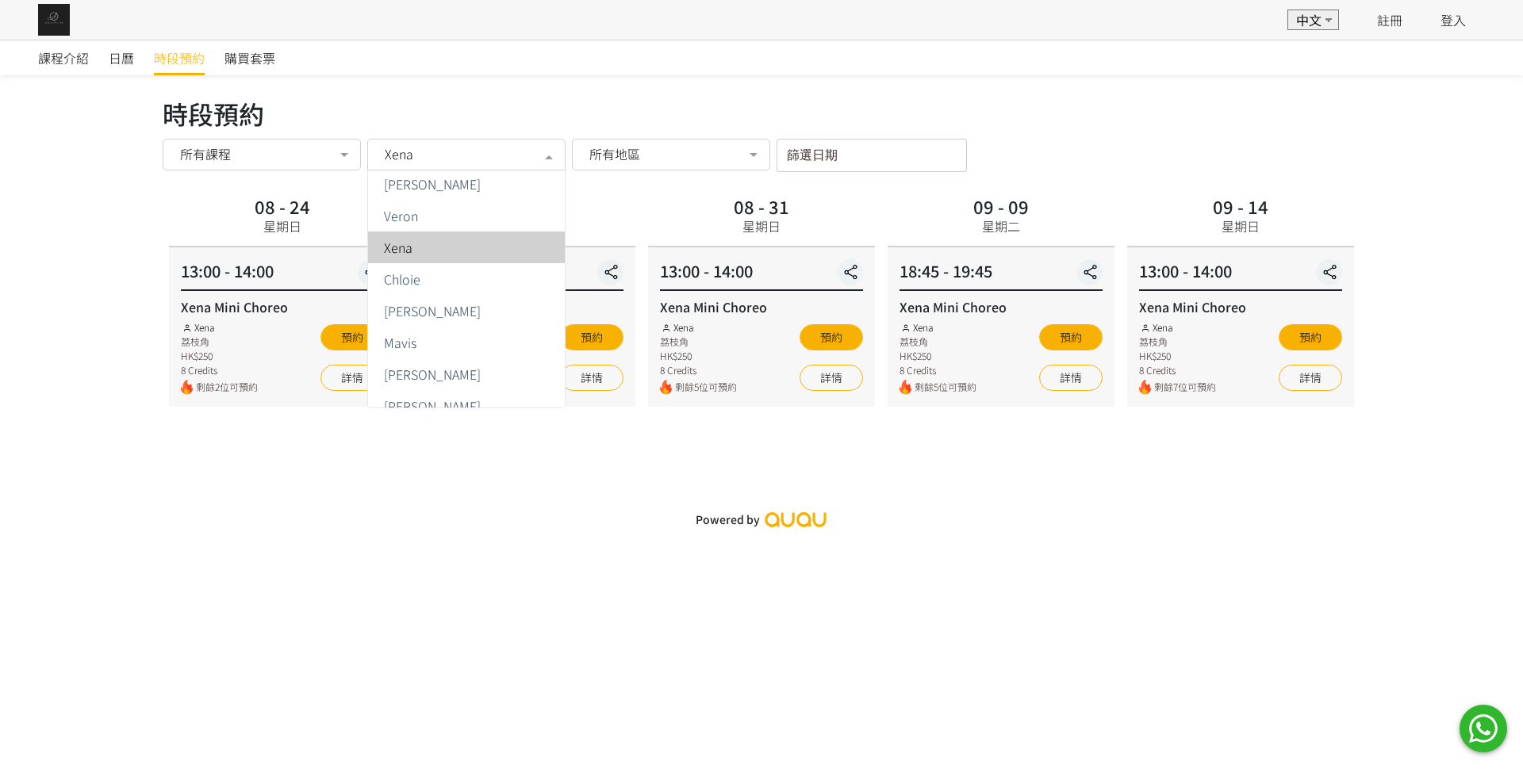
scroll to position [98, 0]
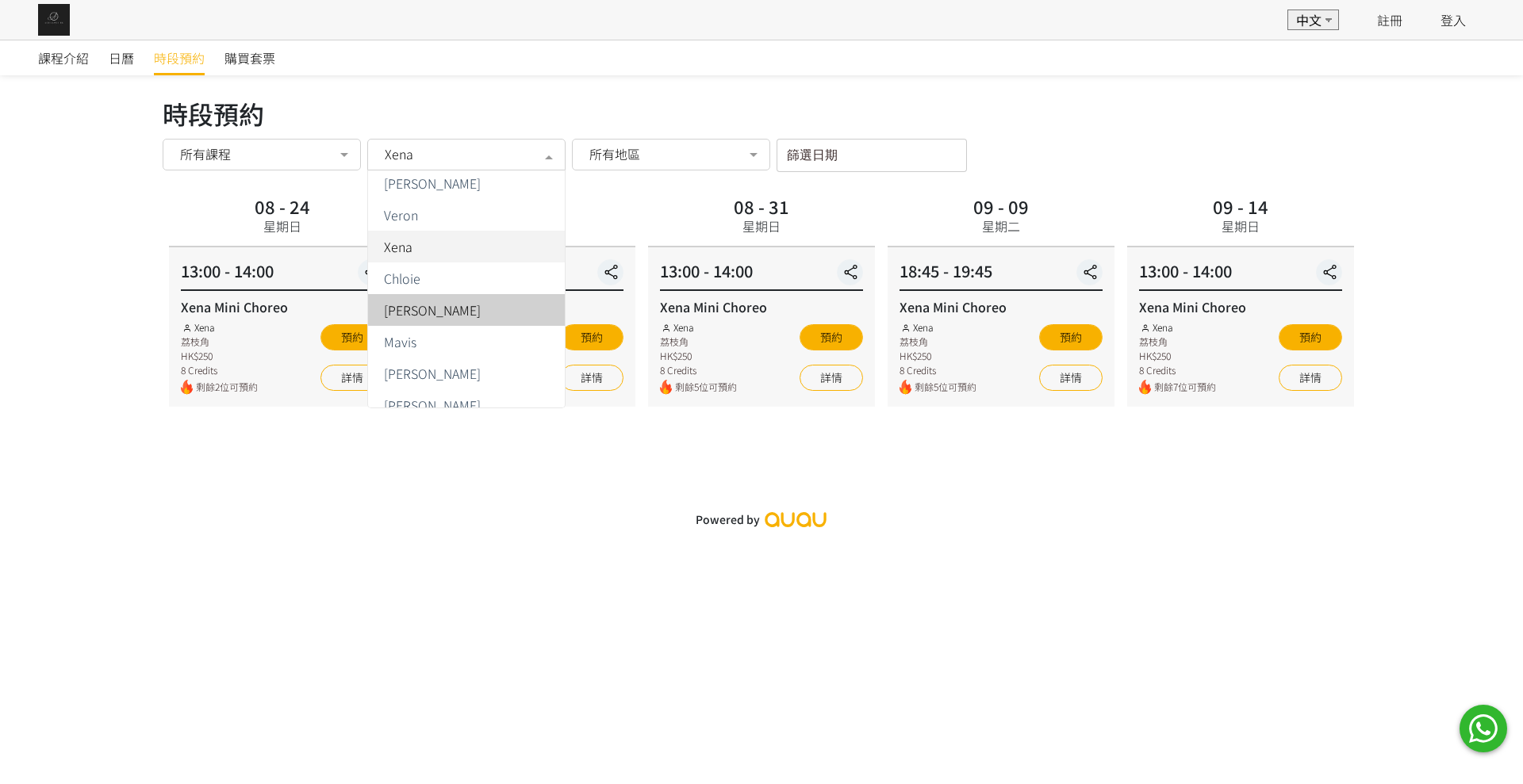
click at [469, 313] on div "[PERSON_NAME]" at bounding box center [466, 310] width 178 height 13
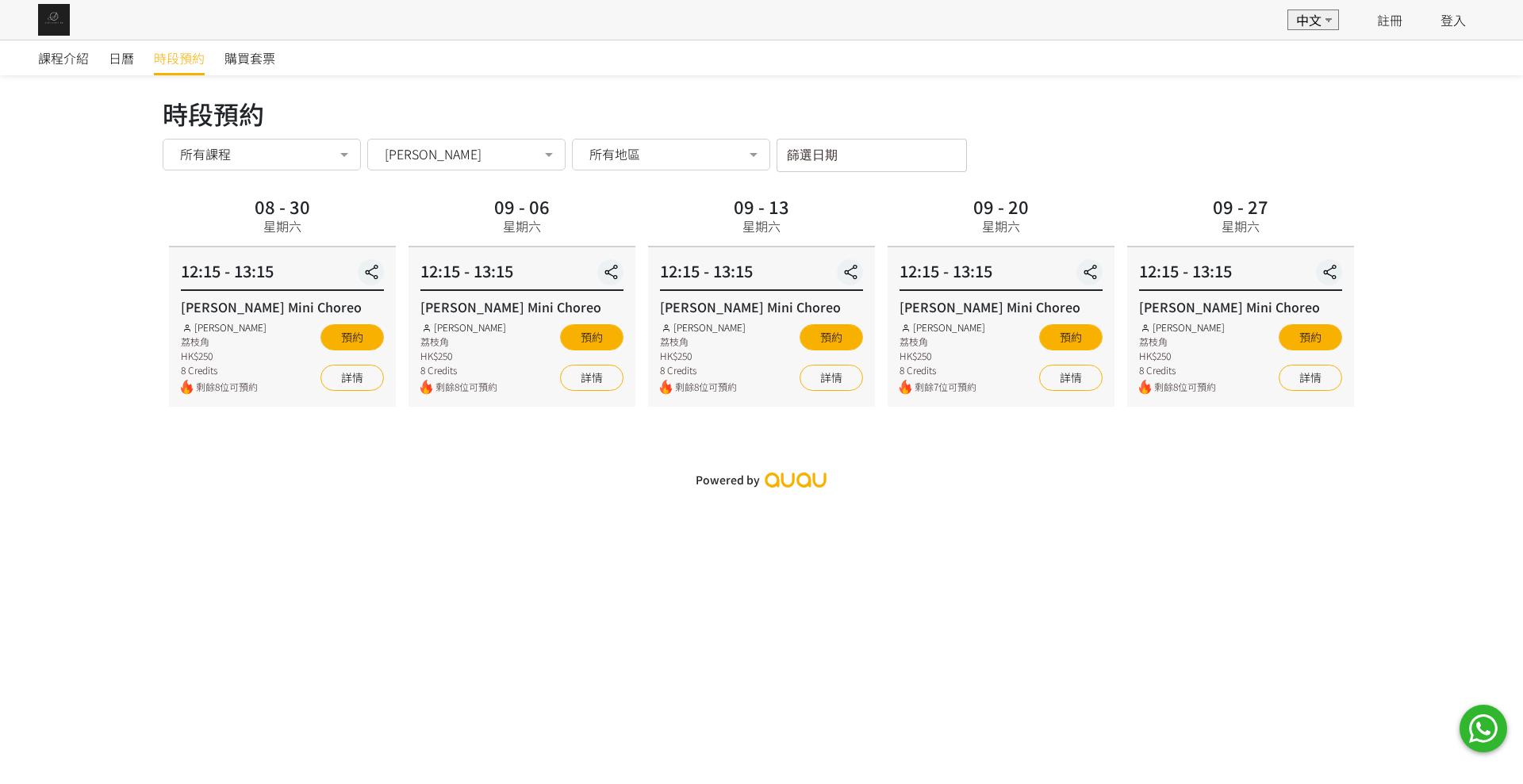
drag, startPoint x: 306, startPoint y: 481, endPoint x: 650, endPoint y: 449, distance: 345.5
click at [650, 449] on div "課程介紹 日曆 時段預約 購買套票 時段預約 時段預約 所有課程 所有課程 Flying Pole Workshop Basic Hammock Flow (…" at bounding box center [762, 268] width 1523 height 457
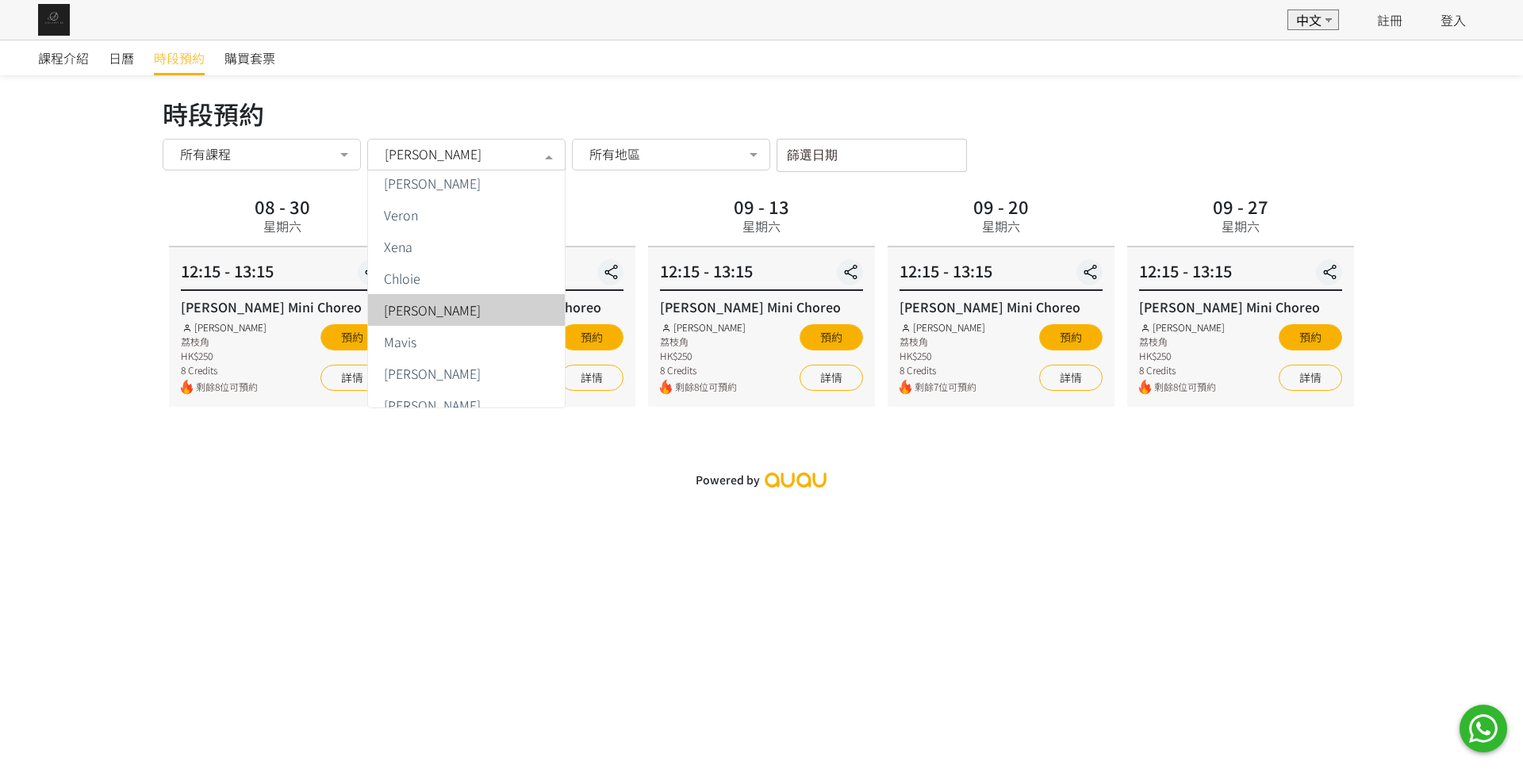
click at [546, 167] on div at bounding box center [549, 156] width 32 height 30
click at [485, 340] on div "Mavis" at bounding box center [466, 342] width 178 height 13
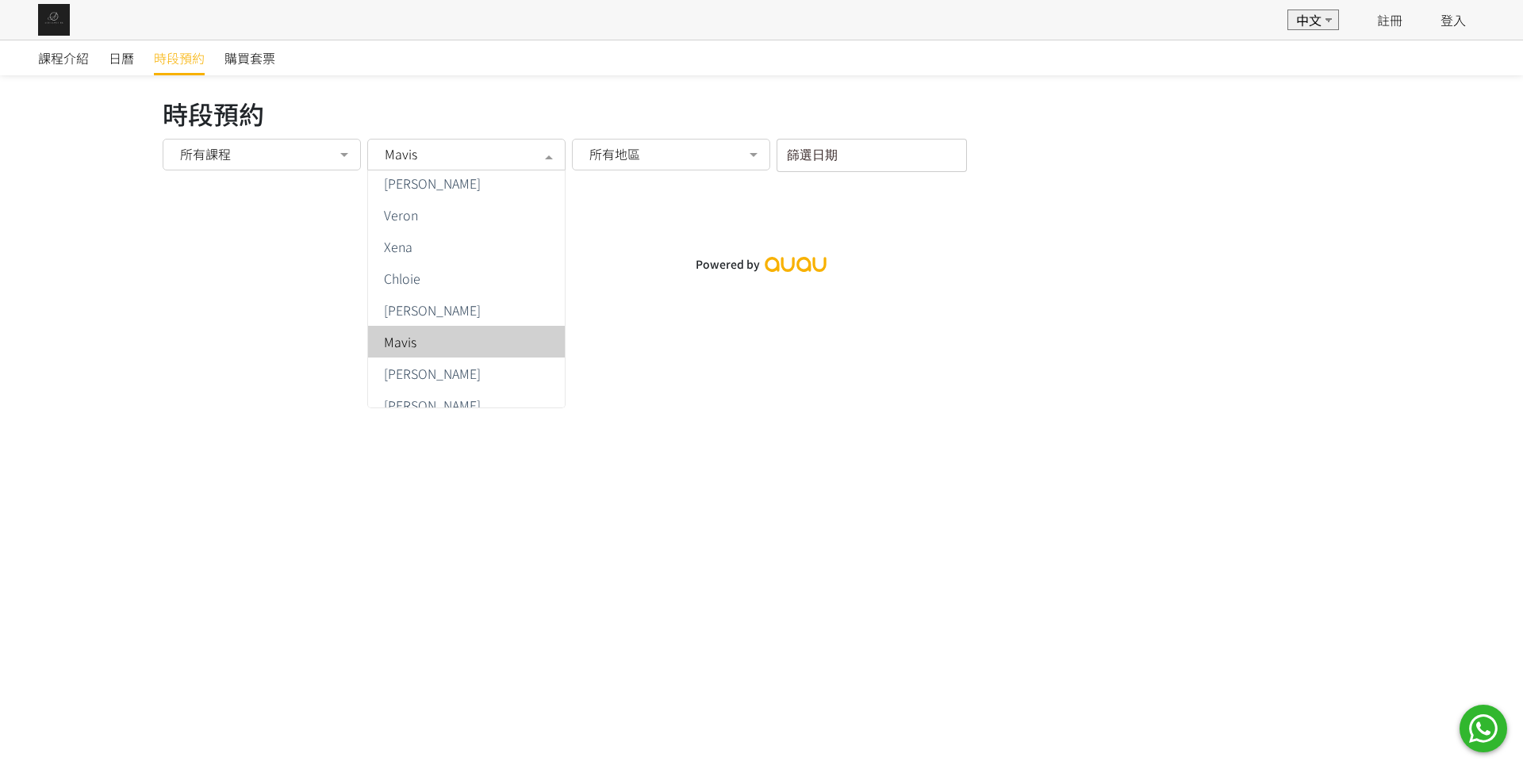
drag, startPoint x: 500, startPoint y: 148, endPoint x: 464, endPoint y: 375, distance: 229.8
click at [464, 375] on div "[PERSON_NAME]" at bounding box center [466, 373] width 178 height 13
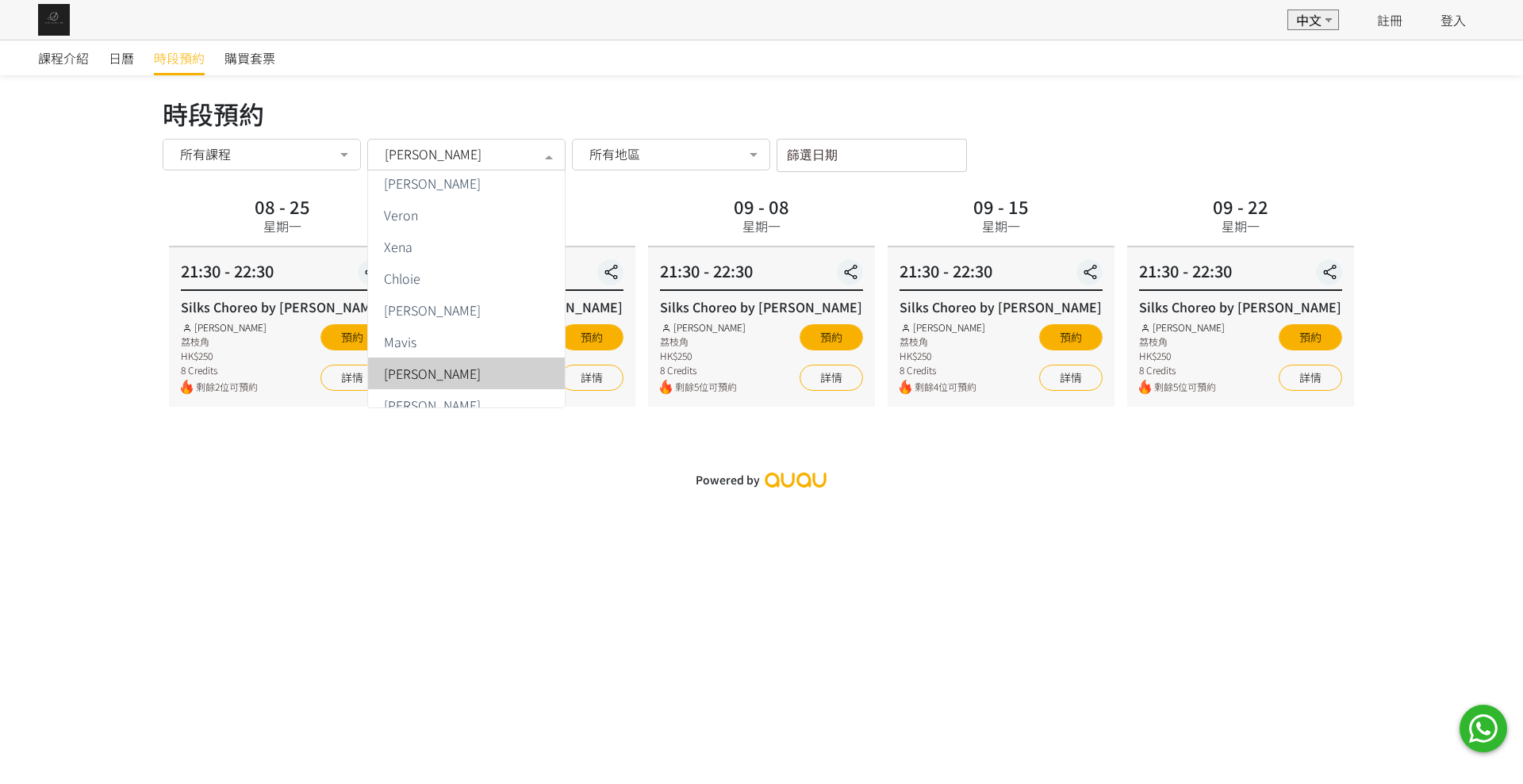
click at [539, 167] on div at bounding box center [549, 156] width 32 height 30
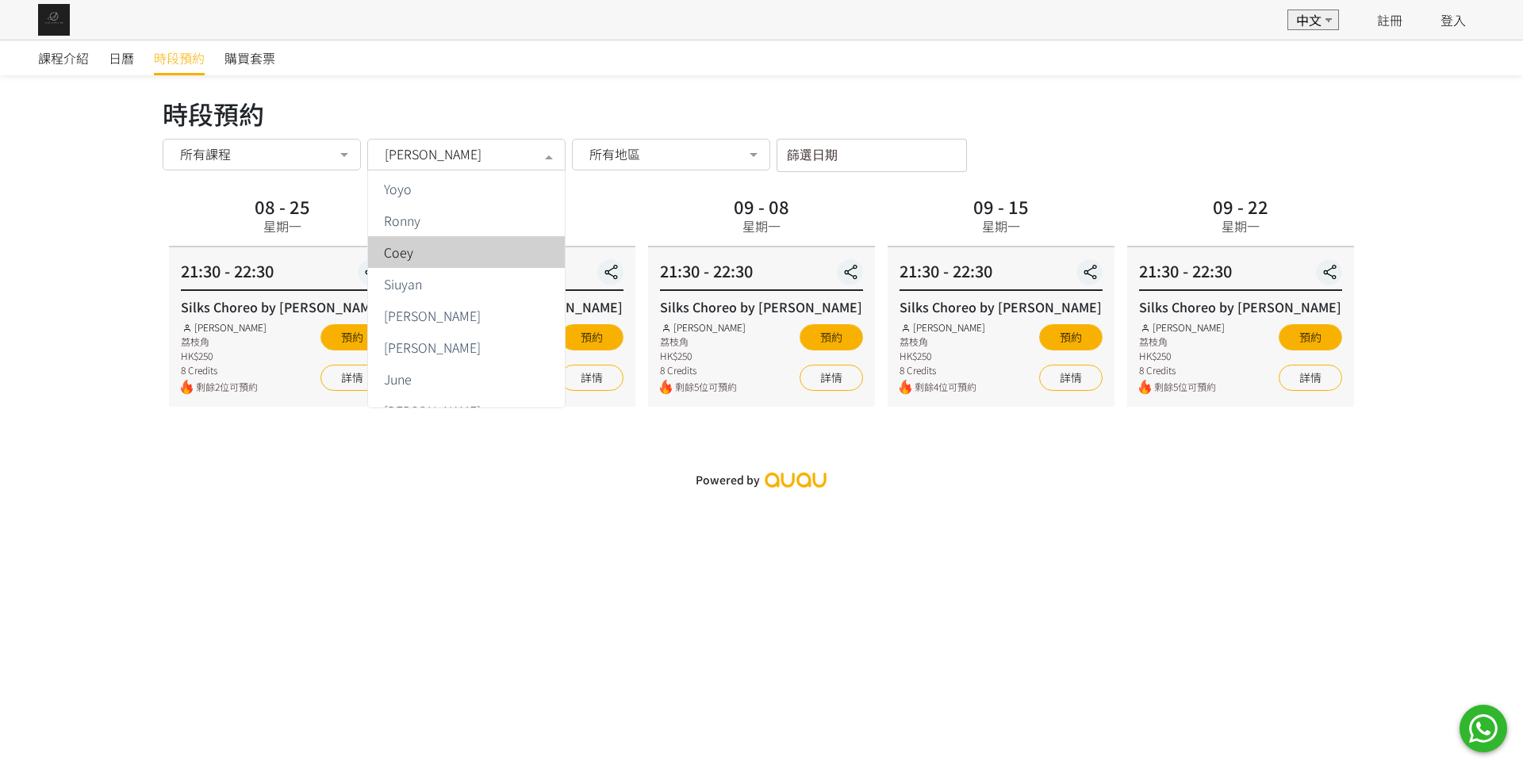
scroll to position [379, 0]
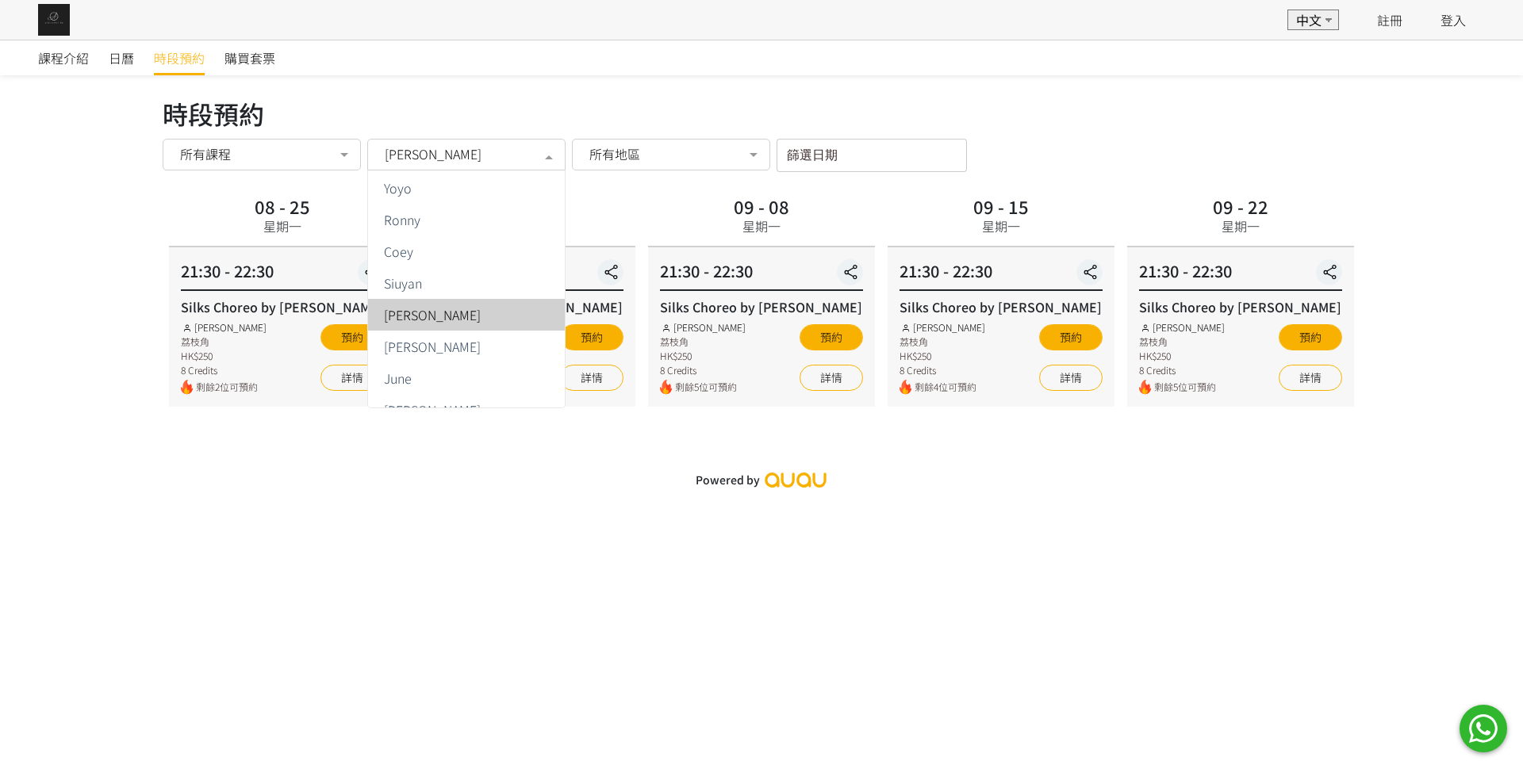
click at [465, 322] on span "[PERSON_NAME]" at bounding box center [466, 315] width 197 height 32
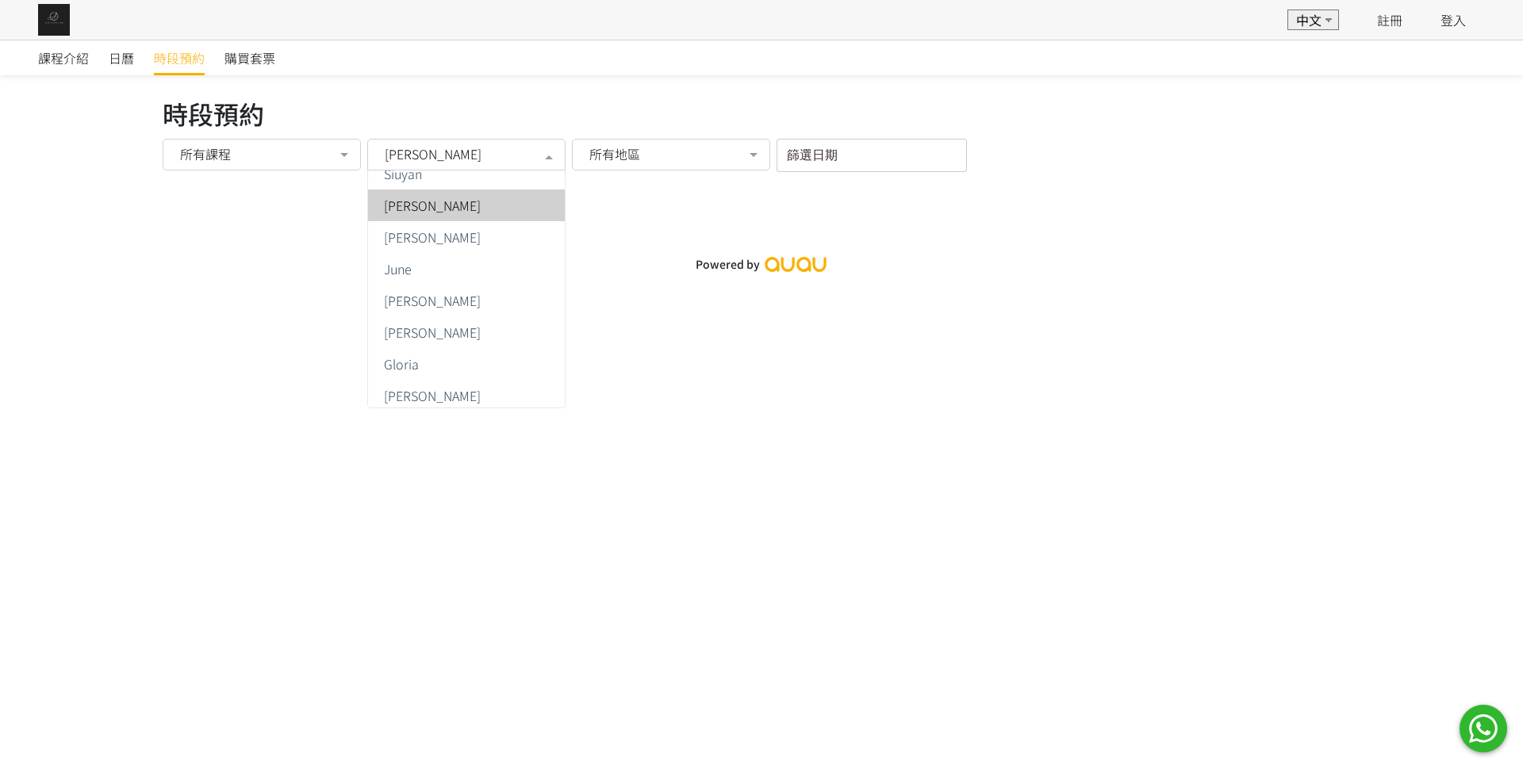
scroll to position [493, 0]
drag, startPoint x: 538, startPoint y: 155, endPoint x: 439, endPoint y: 397, distance: 261.5
click at [439, 397] on span "[PERSON_NAME]" at bounding box center [431, 392] width 96 height 13
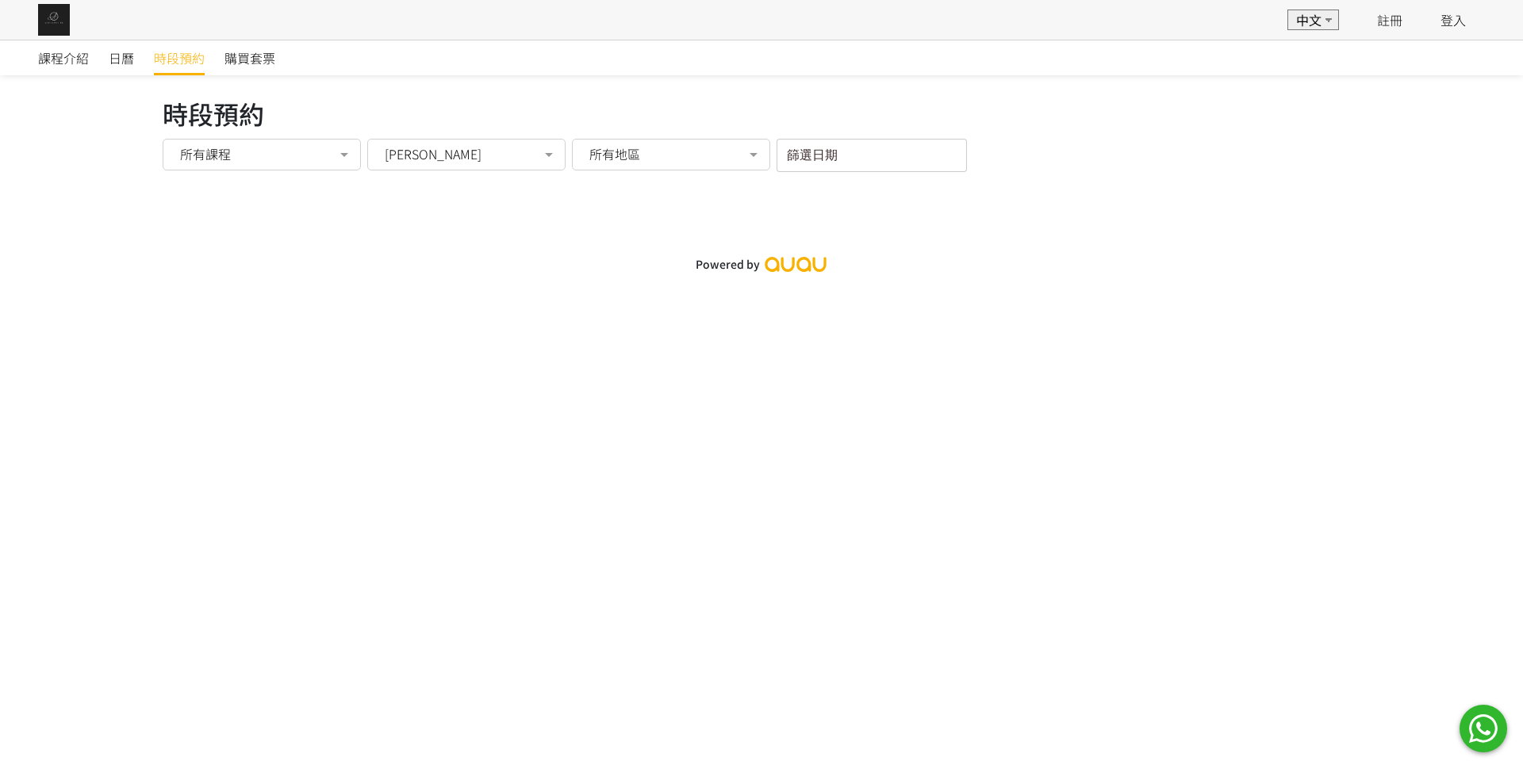
drag, startPoint x: 523, startPoint y: 162, endPoint x: 449, endPoint y: 481, distance: 327.5
drag, startPoint x: 449, startPoint y: 481, endPoint x: 391, endPoint y: 505, distance: 62.8
